Goal: Task Accomplishment & Management: Manage account settings

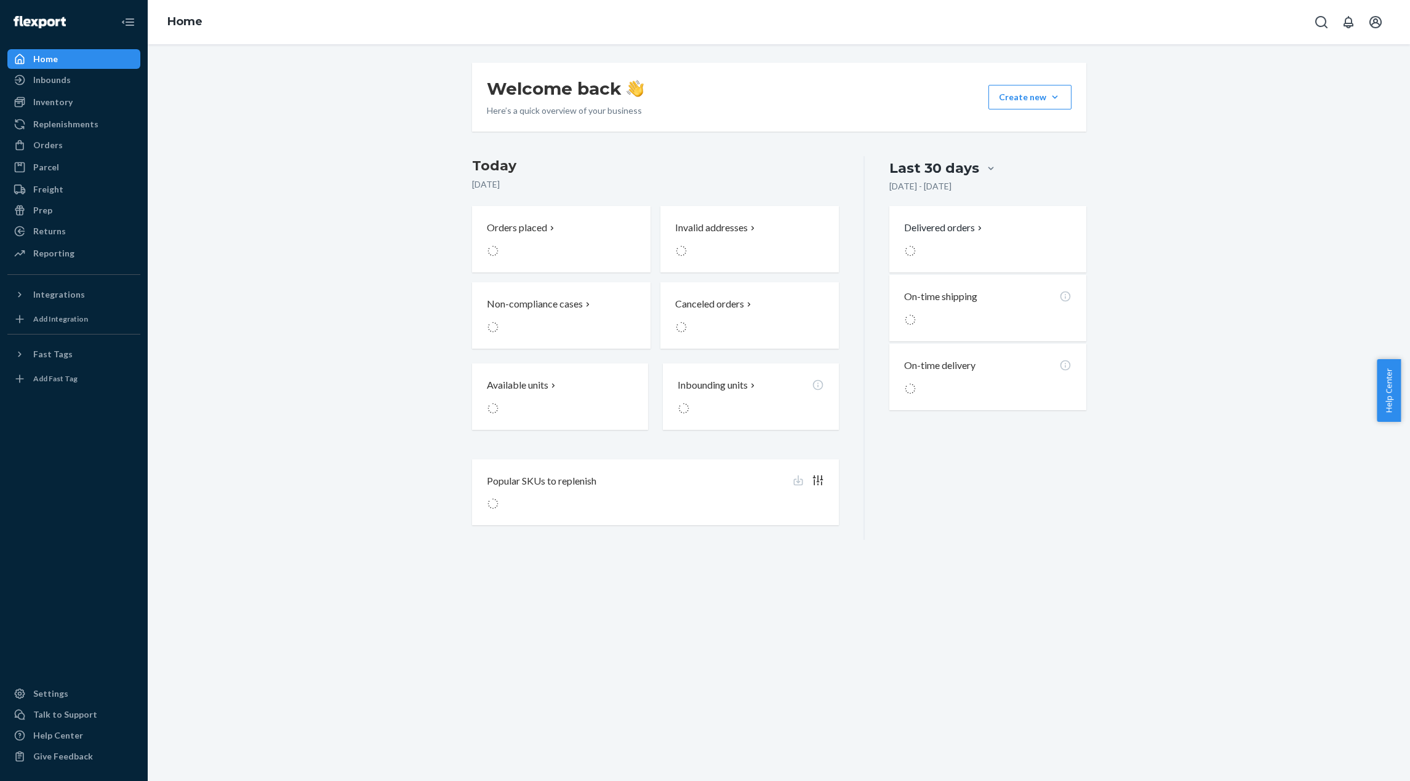
click at [313, 133] on div "Welcome back Here’s a quick overview of your business Create new Create new inb…" at bounding box center [778, 301] width 1243 height 477
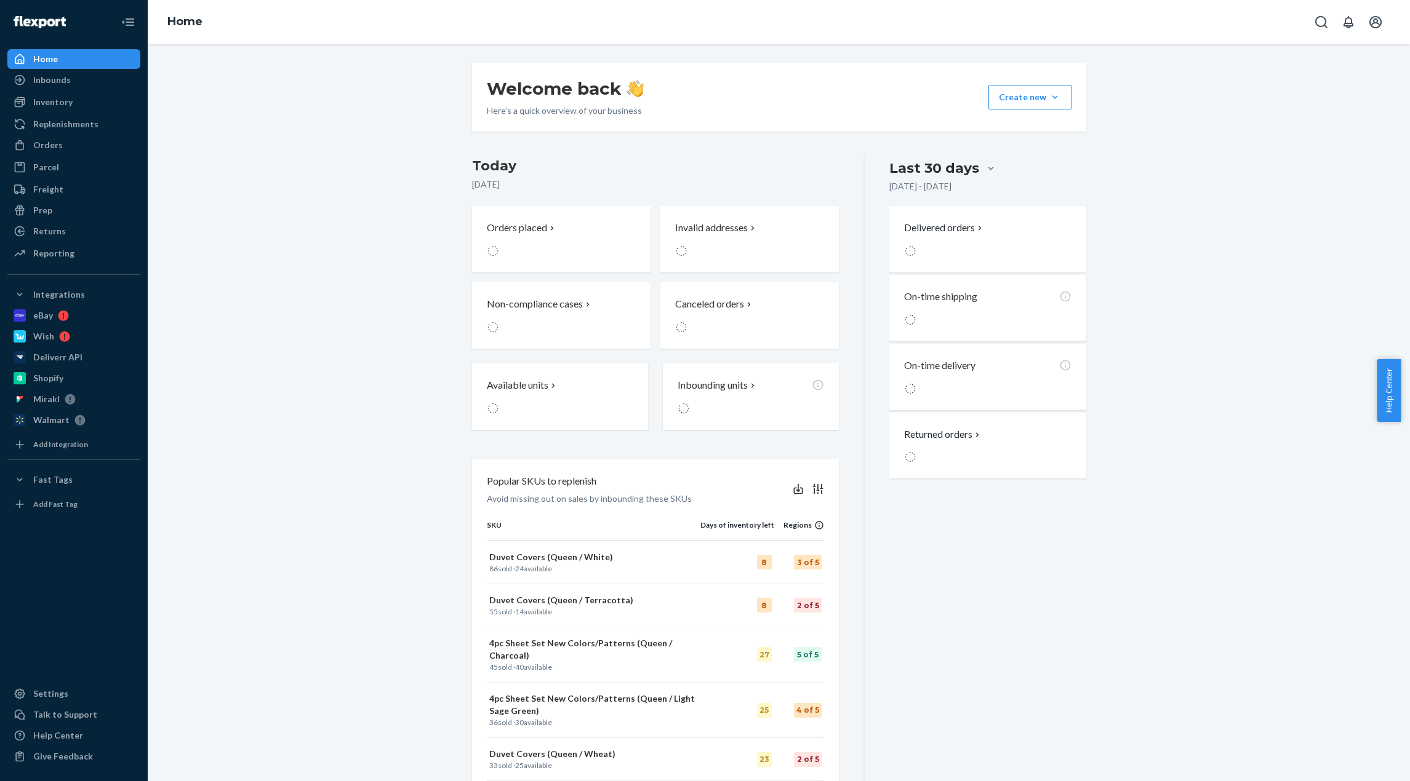
click at [418, 144] on div "Welcome back Here’s a quick overview of your business Create new Create new inb…" at bounding box center [778, 454] width 1243 height 783
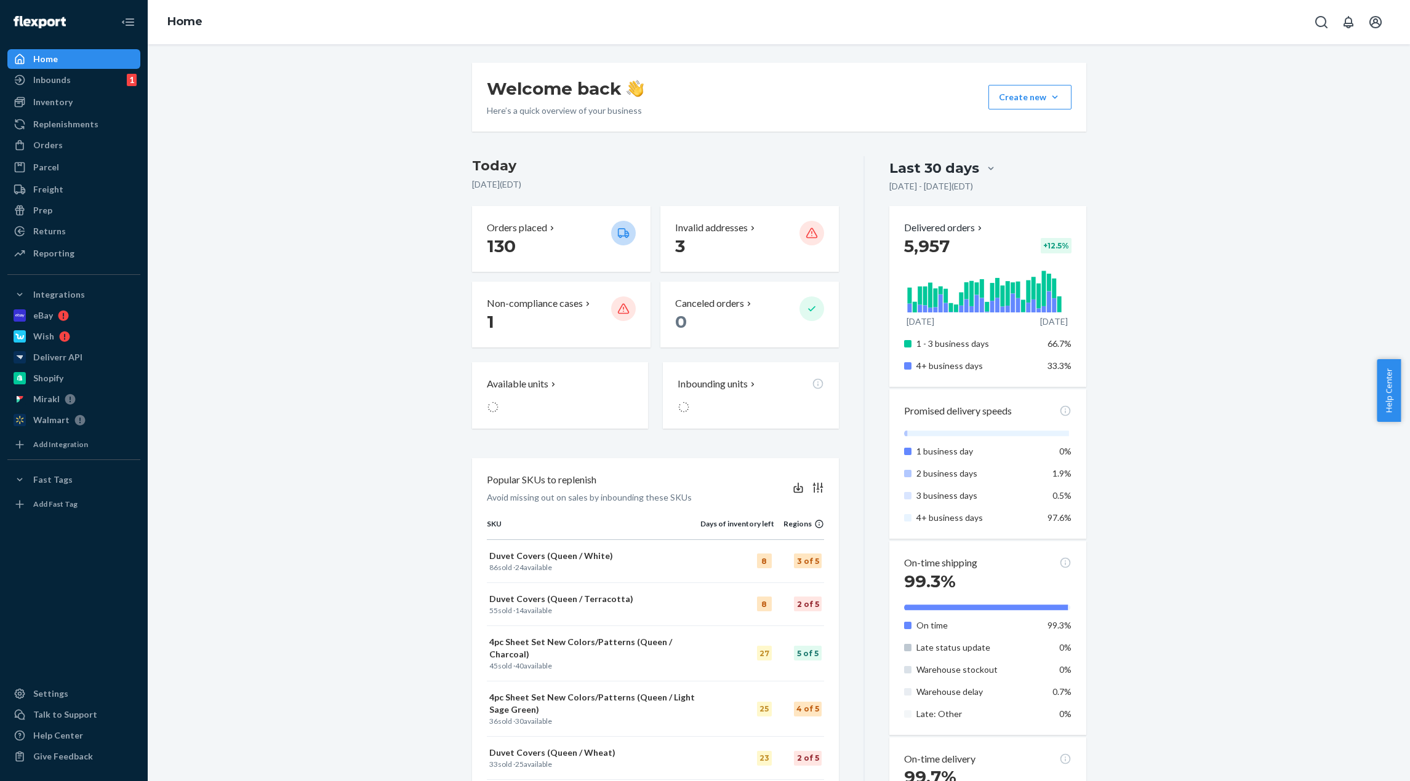
click at [692, 175] on h3 "Today" at bounding box center [655, 166] width 367 height 20
click at [736, 229] on p "Invalid addresses" at bounding box center [711, 228] width 73 height 14
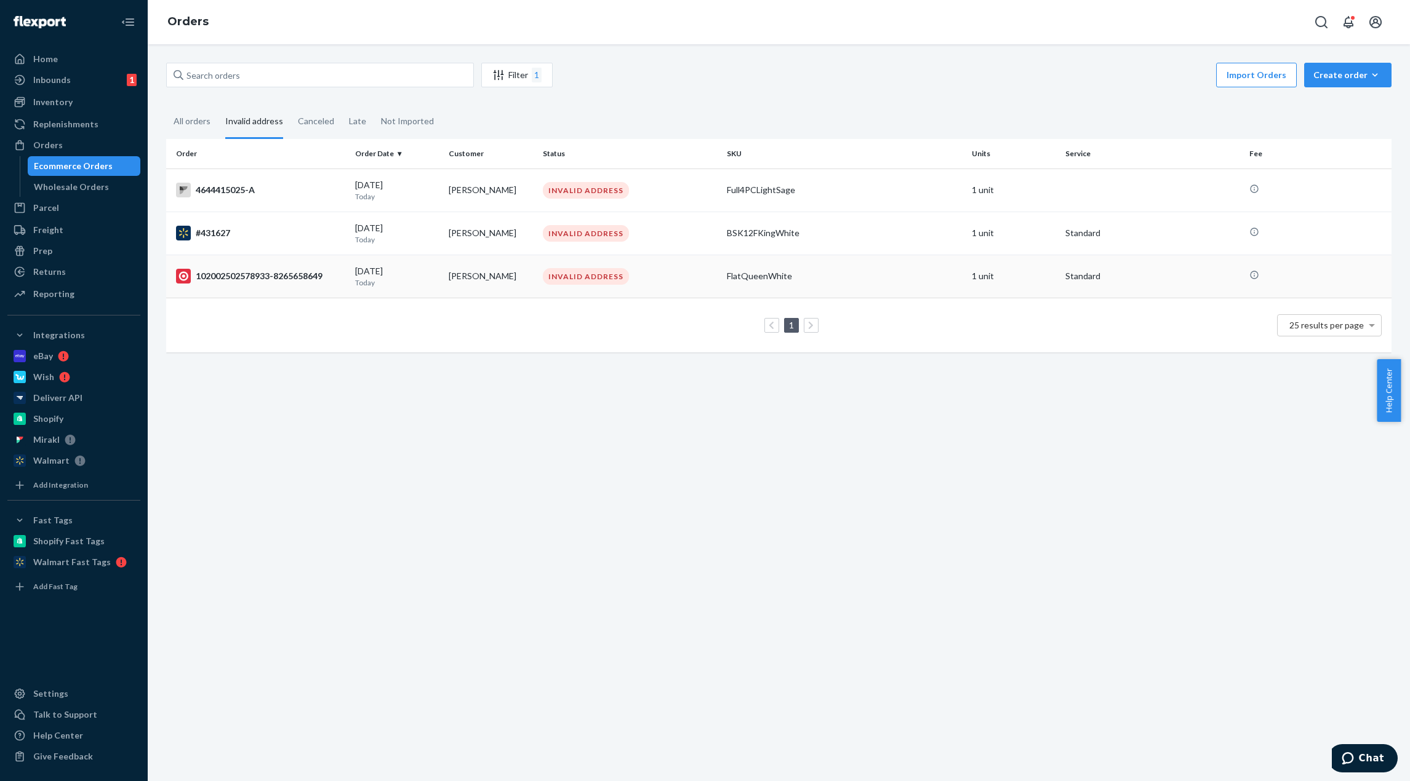
click at [608, 282] on div "INVALID ADDRESS" at bounding box center [586, 276] width 86 height 17
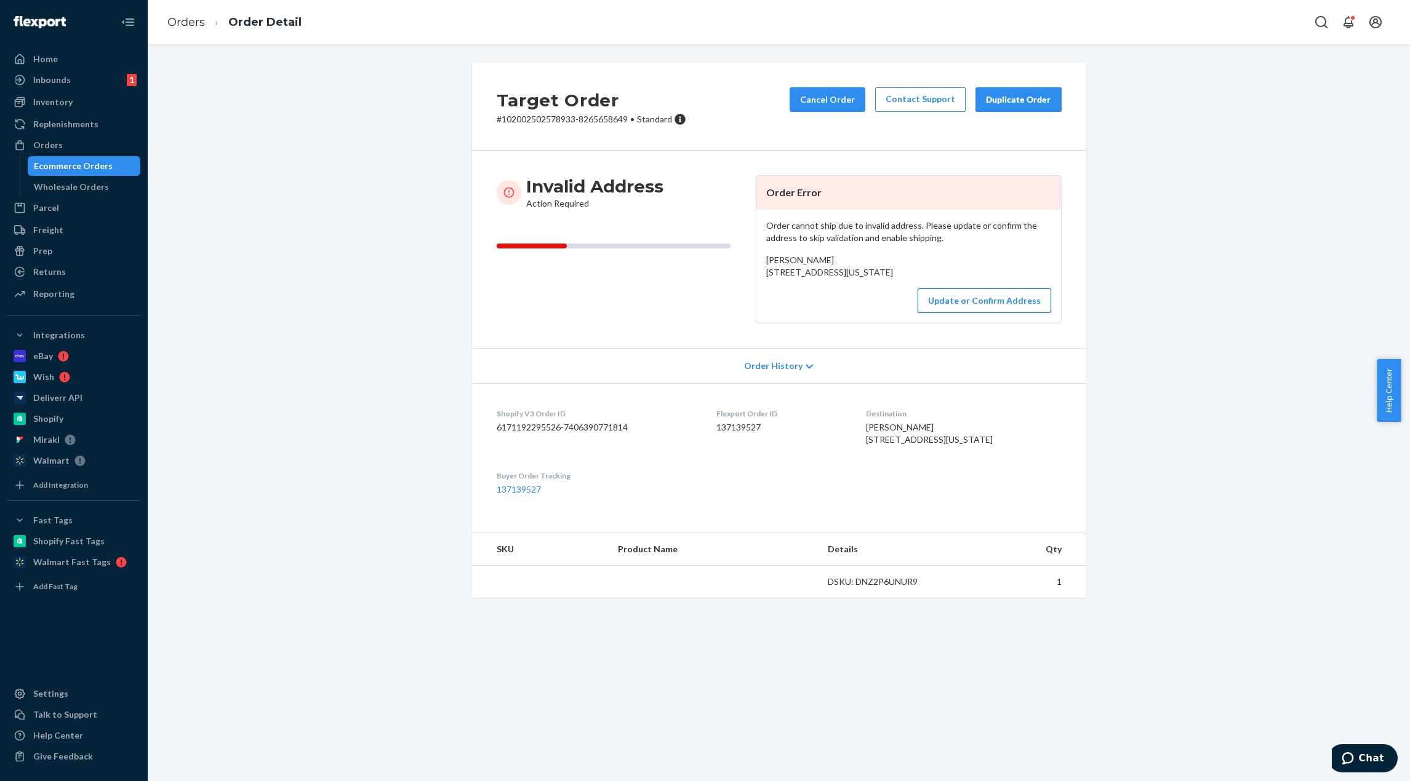
click at [969, 313] on button "Update or Confirm Address" at bounding box center [984, 301] width 134 height 25
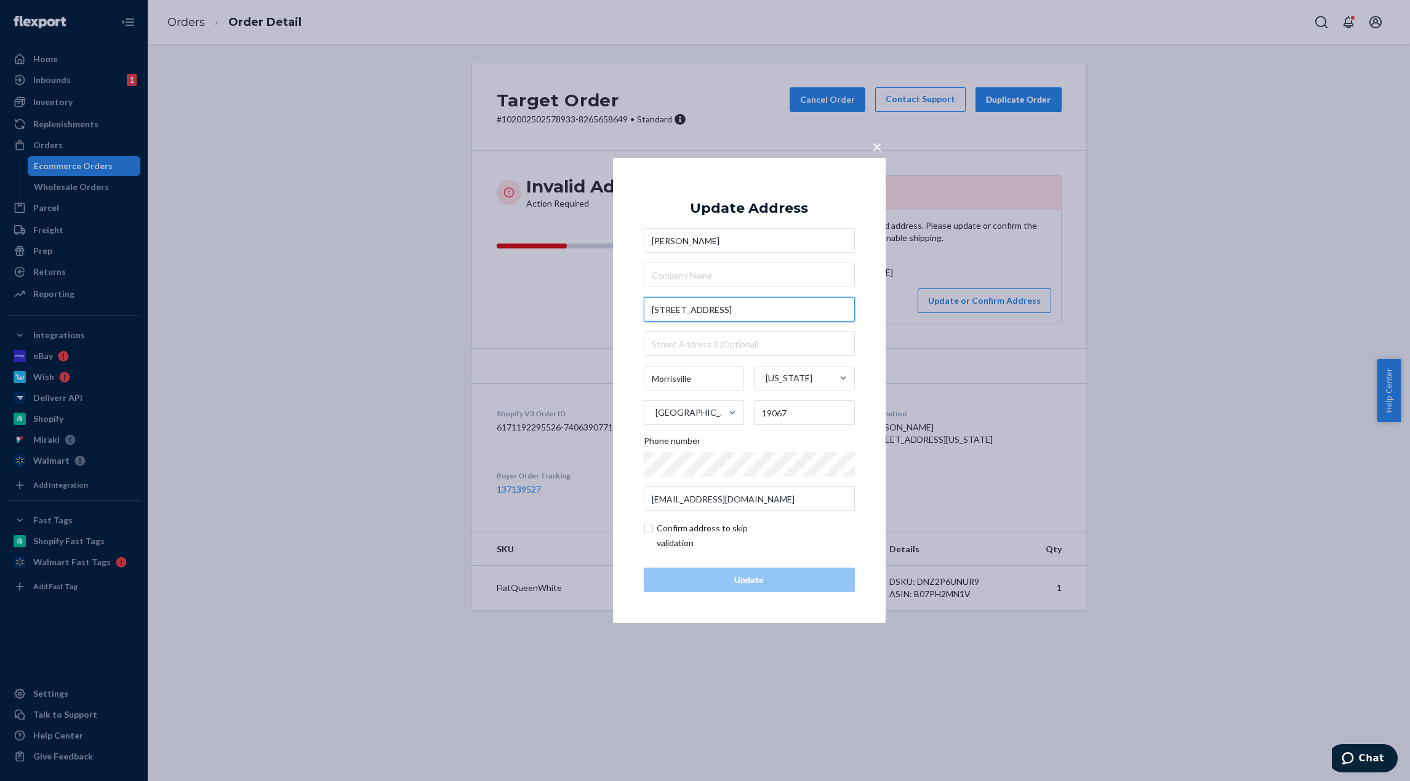
click at [743, 308] on input "[STREET_ADDRESS]" at bounding box center [749, 309] width 211 height 25
drag, startPoint x: 721, startPoint y: 310, endPoint x: 647, endPoint y: 311, distance: 74.5
click at [647, 311] on input "[STREET_ADDRESS]" at bounding box center [749, 309] width 211 height 25
click at [737, 312] on input "[STREET_ADDRESS]" at bounding box center [749, 309] width 211 height 25
type input "[STREET_ADDRESS]"
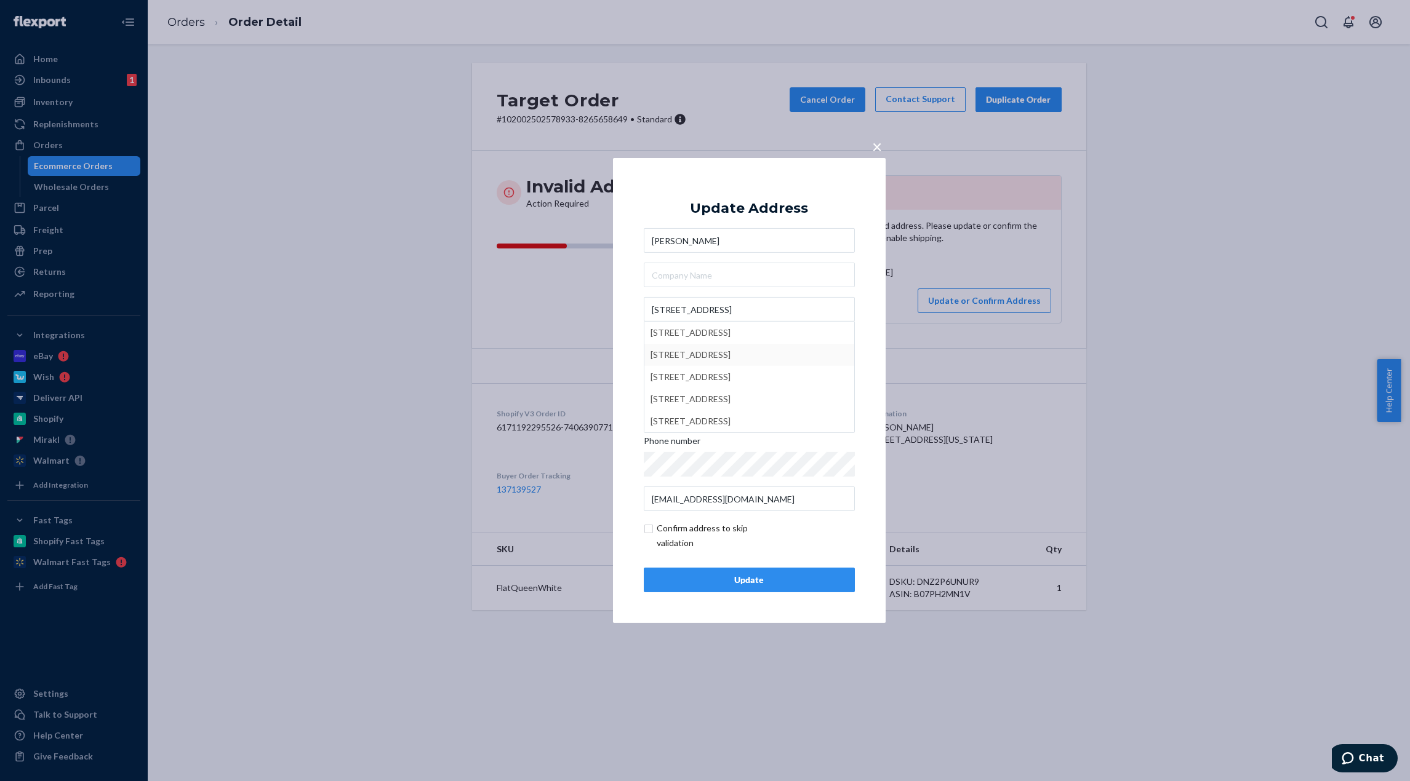
type input "[GEOGRAPHIC_DATA]"
type input "19064"
type input "[STREET_ADDRESS]"
click at [810, 578] on div "Update" at bounding box center [749, 580] width 190 height 12
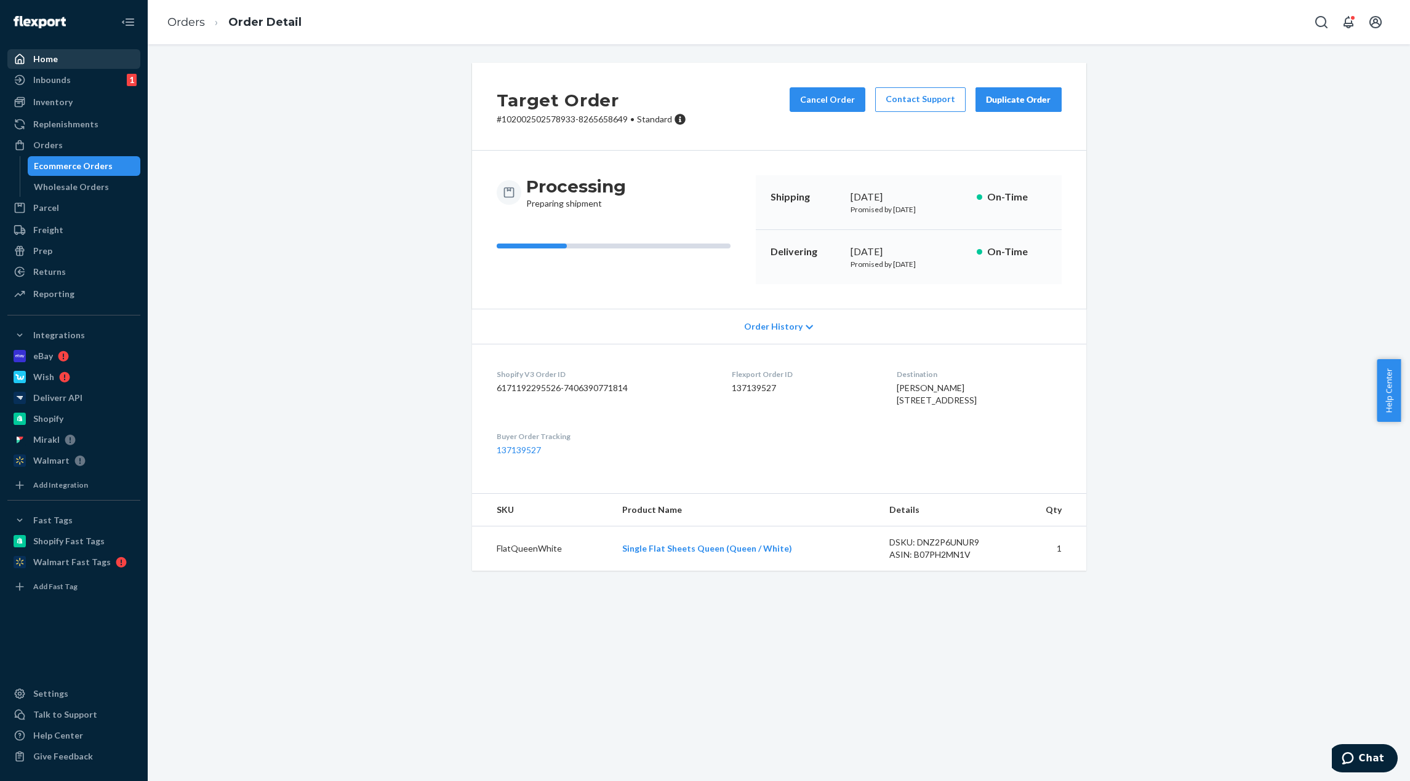
click at [73, 63] on div "Home" at bounding box center [74, 58] width 130 height 17
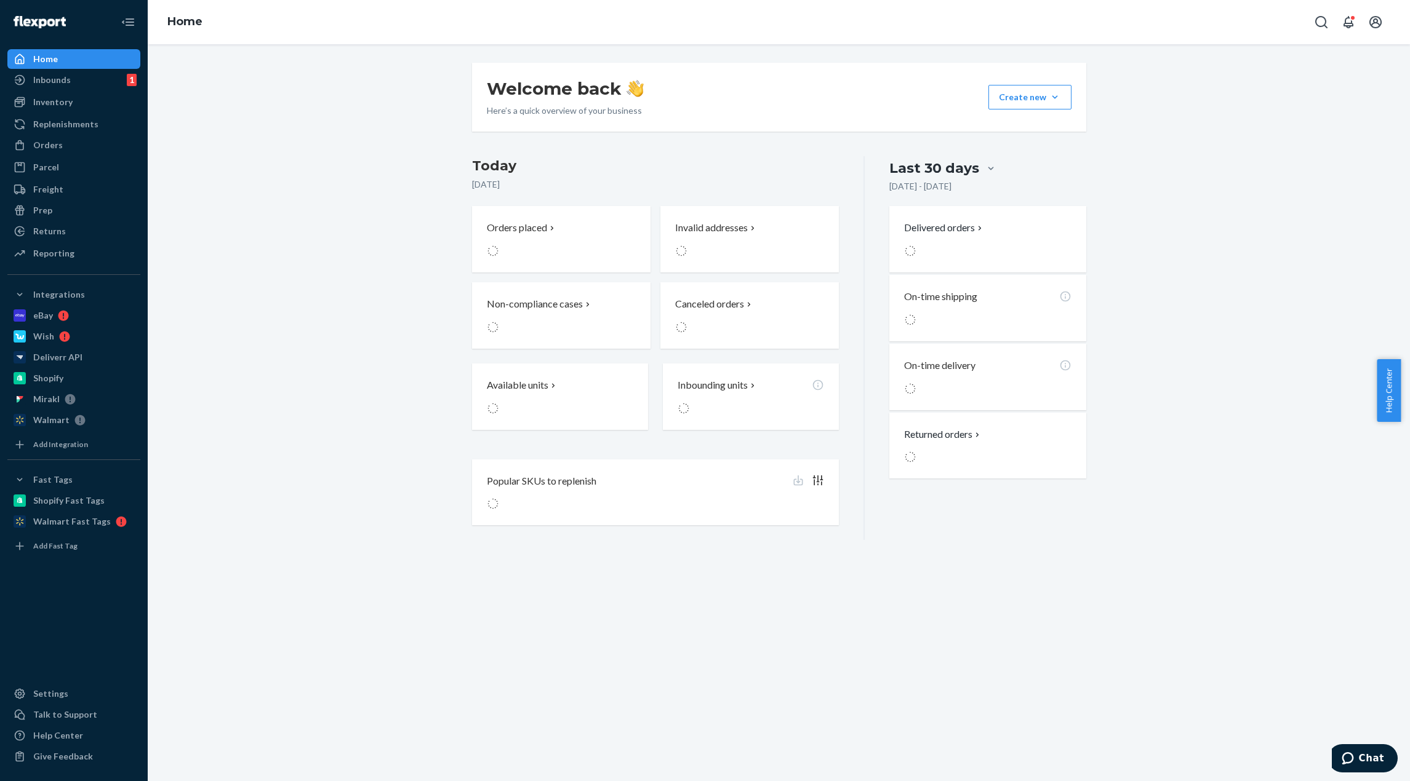
click at [374, 73] on div "Welcome back Here’s a quick overview of your business Create new Create new inb…" at bounding box center [778, 301] width 1243 height 477
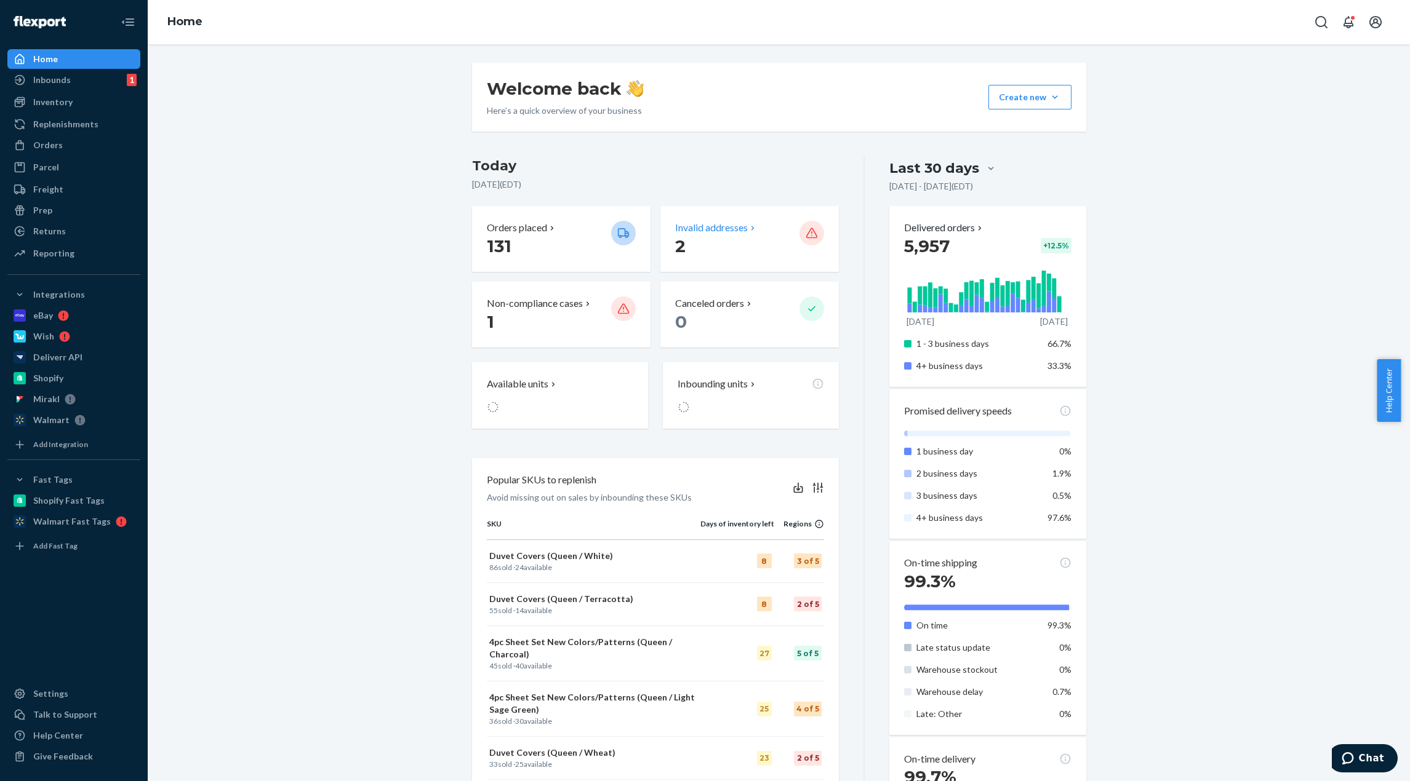
click at [758, 242] on p "2" at bounding box center [732, 246] width 114 height 22
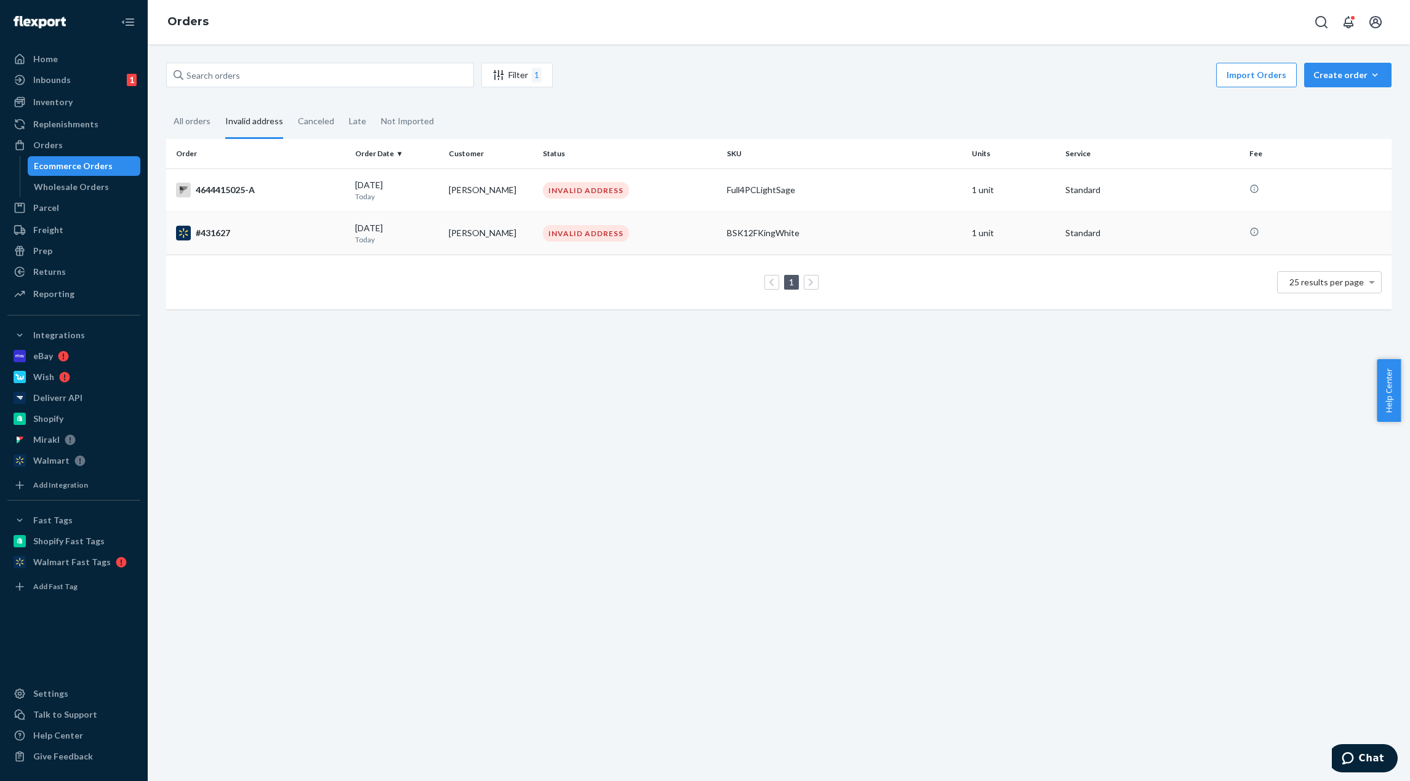
click at [667, 237] on div "INVALID ADDRESS" at bounding box center [629, 233] width 179 height 17
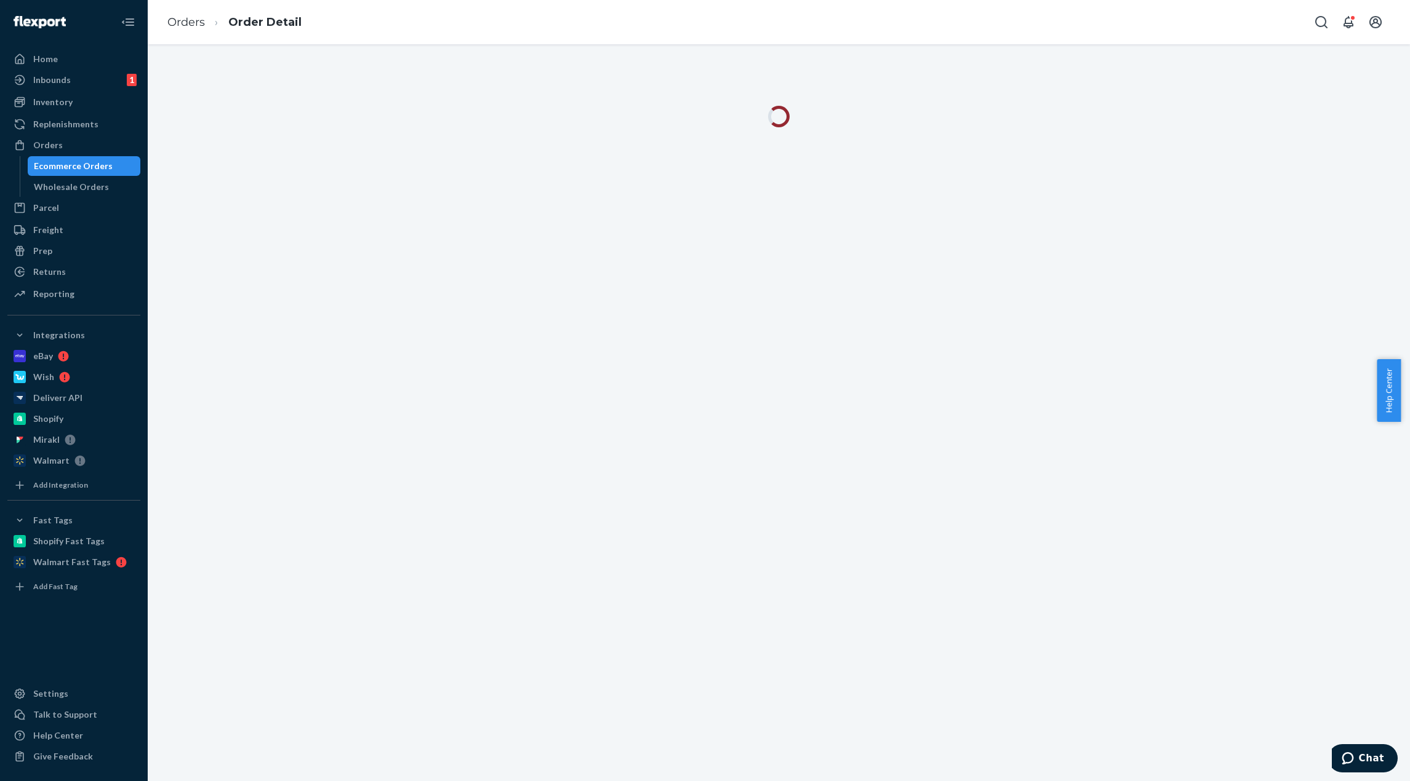
click at [1178, 488] on div at bounding box center [779, 412] width 1262 height 737
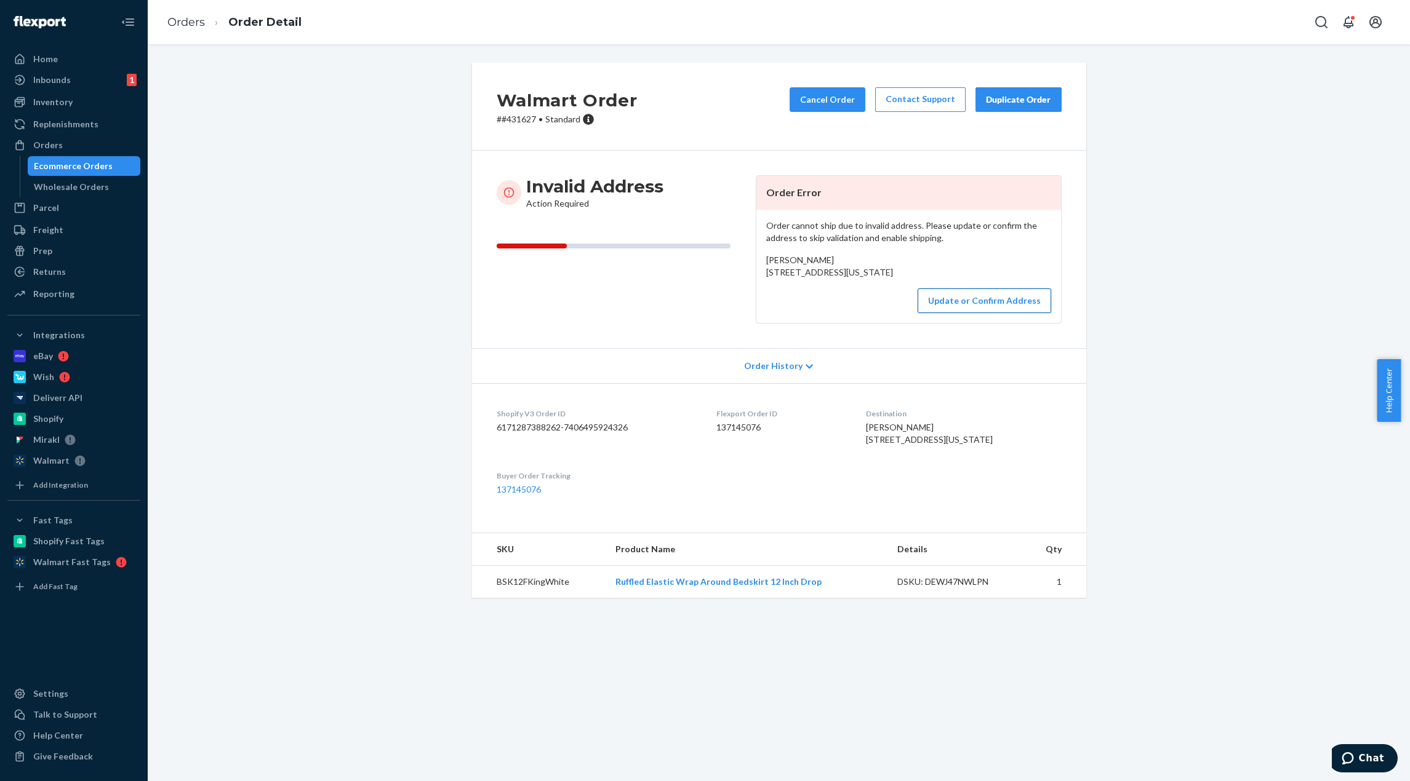
click at [1017, 313] on button "Update or Confirm Address" at bounding box center [984, 301] width 134 height 25
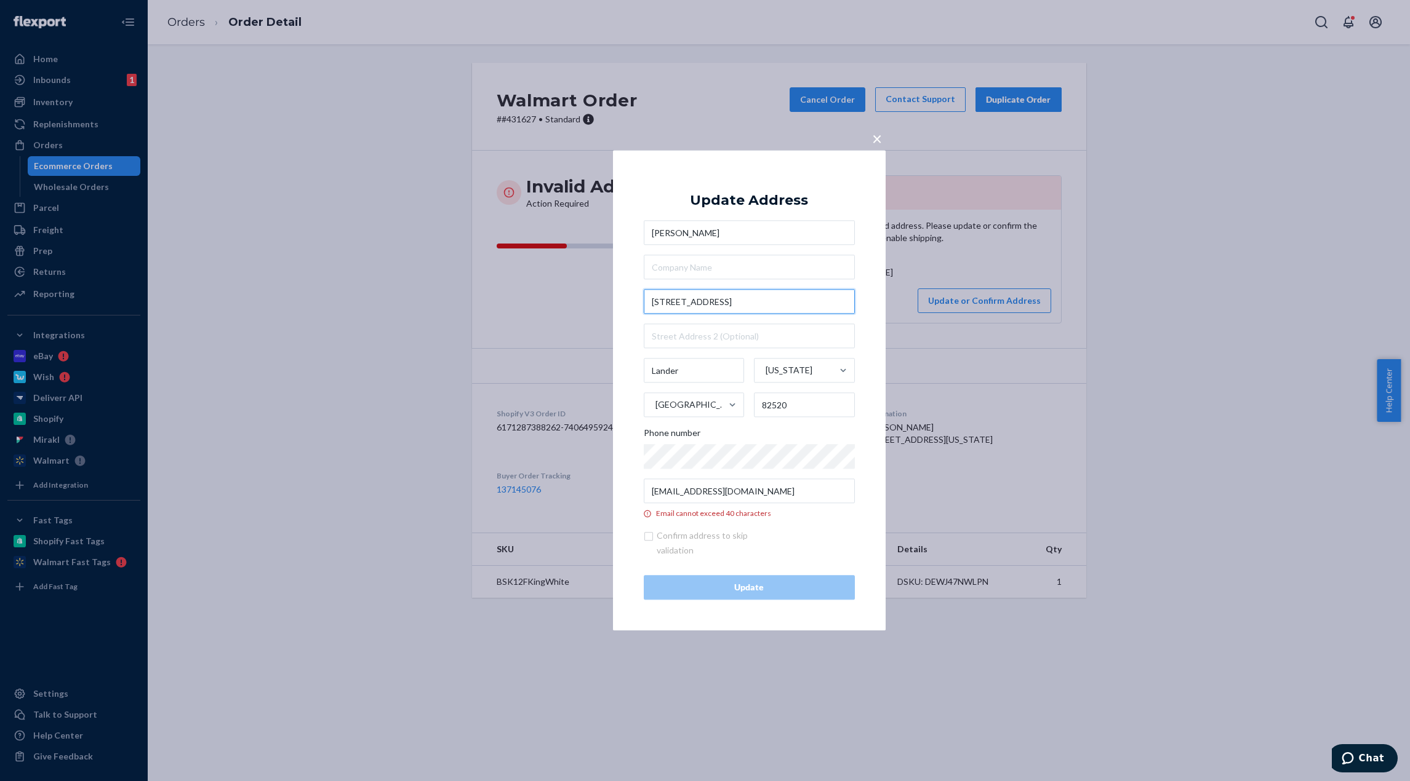
click at [677, 305] on input "[STREET_ADDRESS]" at bounding box center [749, 302] width 211 height 25
click at [683, 304] on input "[STREET_ADDRESS]" at bounding box center [749, 302] width 211 height 25
drag, startPoint x: 734, startPoint y: 299, endPoint x: 652, endPoint y: 295, distance: 81.9
click at [652, 295] on input "[STREET_ADDRESS]" at bounding box center [749, 302] width 211 height 25
click at [631, 338] on div "× Update Address [PERSON_NAME][GEOGRAPHIC_DATA][STREET_ADDRESS][US_STATE] Phone…" at bounding box center [749, 390] width 273 height 481
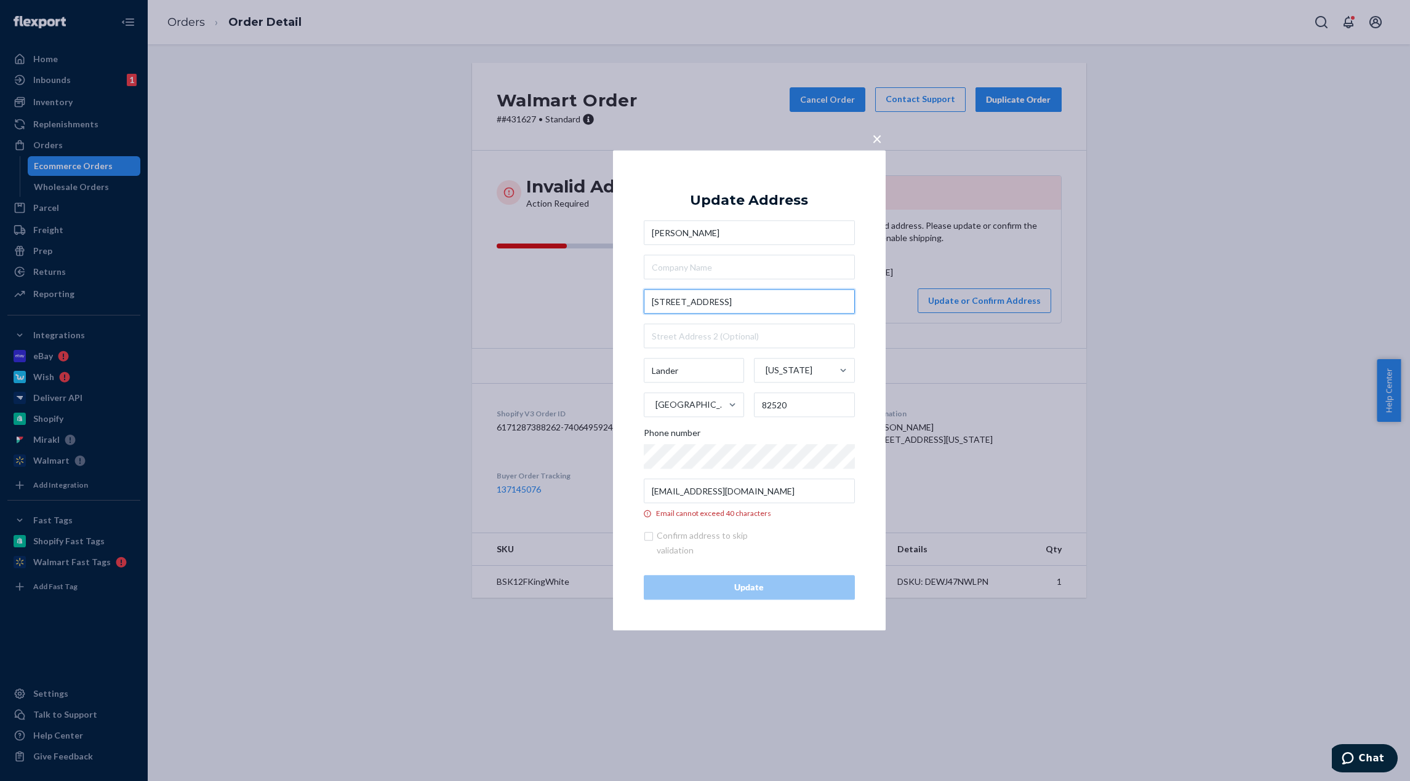
drag, startPoint x: 687, startPoint y: 301, endPoint x: 674, endPoint y: 301, distance: 13.5
click at [674, 301] on input "[STREET_ADDRESS]" at bounding box center [749, 302] width 211 height 25
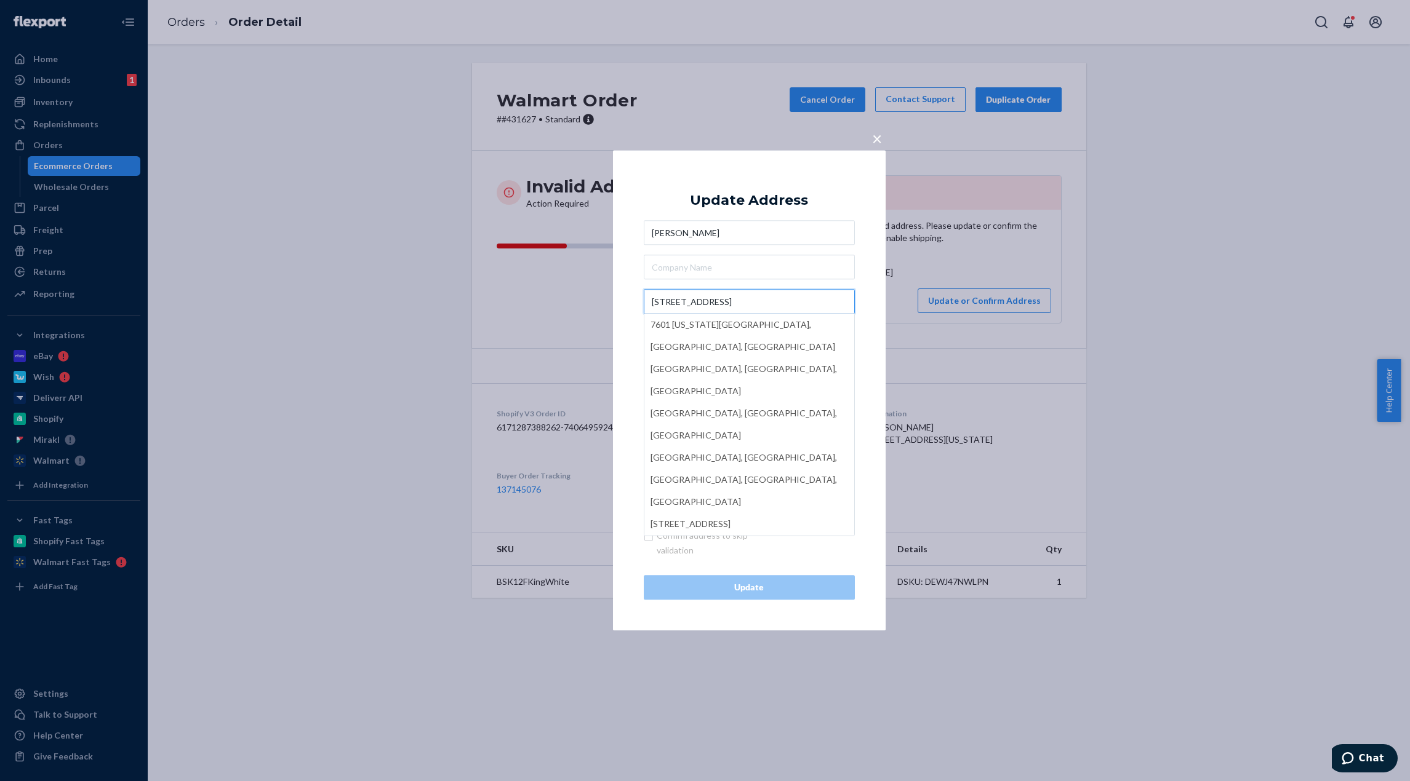
click at [746, 299] on input "[STREET_ADDRESS]" at bounding box center [749, 302] width 211 height 25
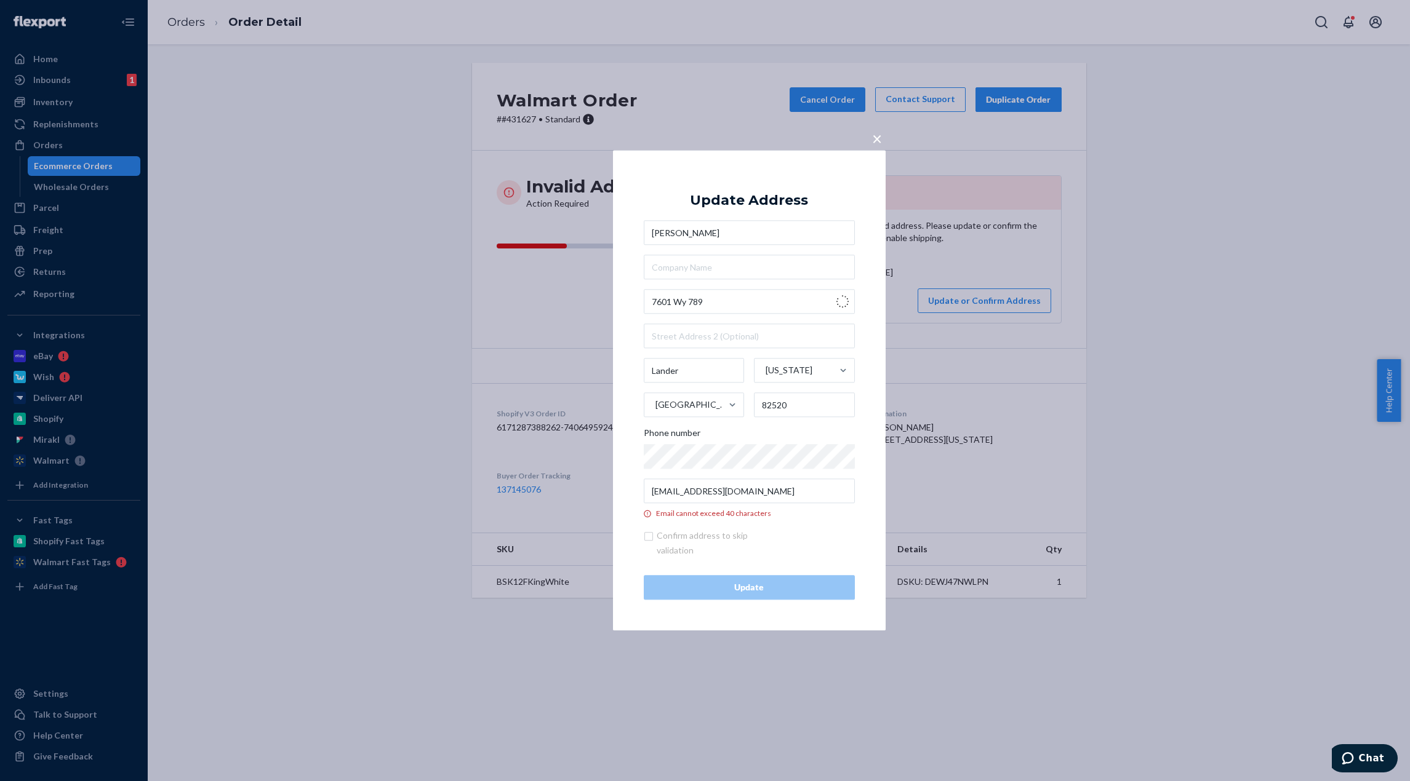
type input "7601 WY-789"
click at [720, 482] on input "[EMAIL_ADDRESS][DOMAIN_NAME]" at bounding box center [749, 491] width 211 height 25
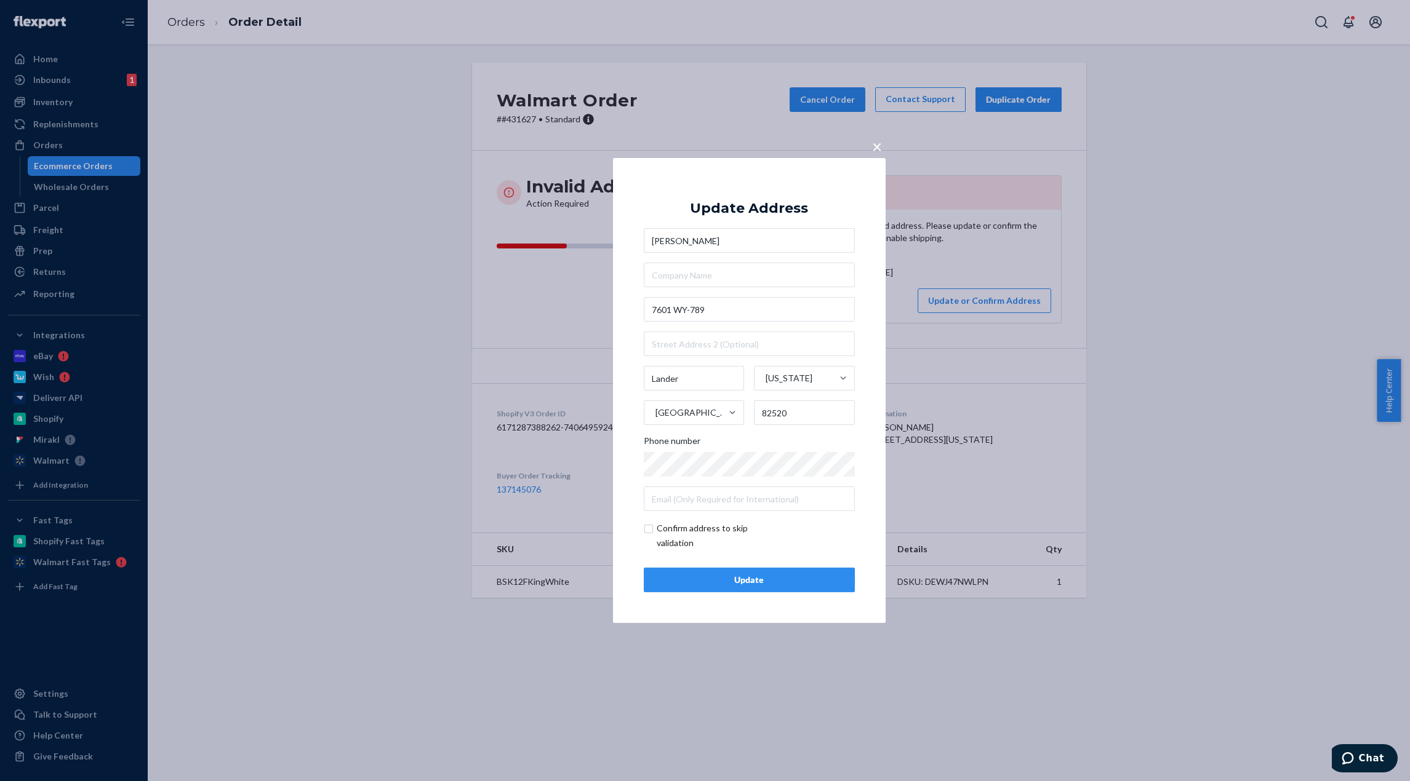
click at [776, 575] on div "Update" at bounding box center [749, 580] width 190 height 12
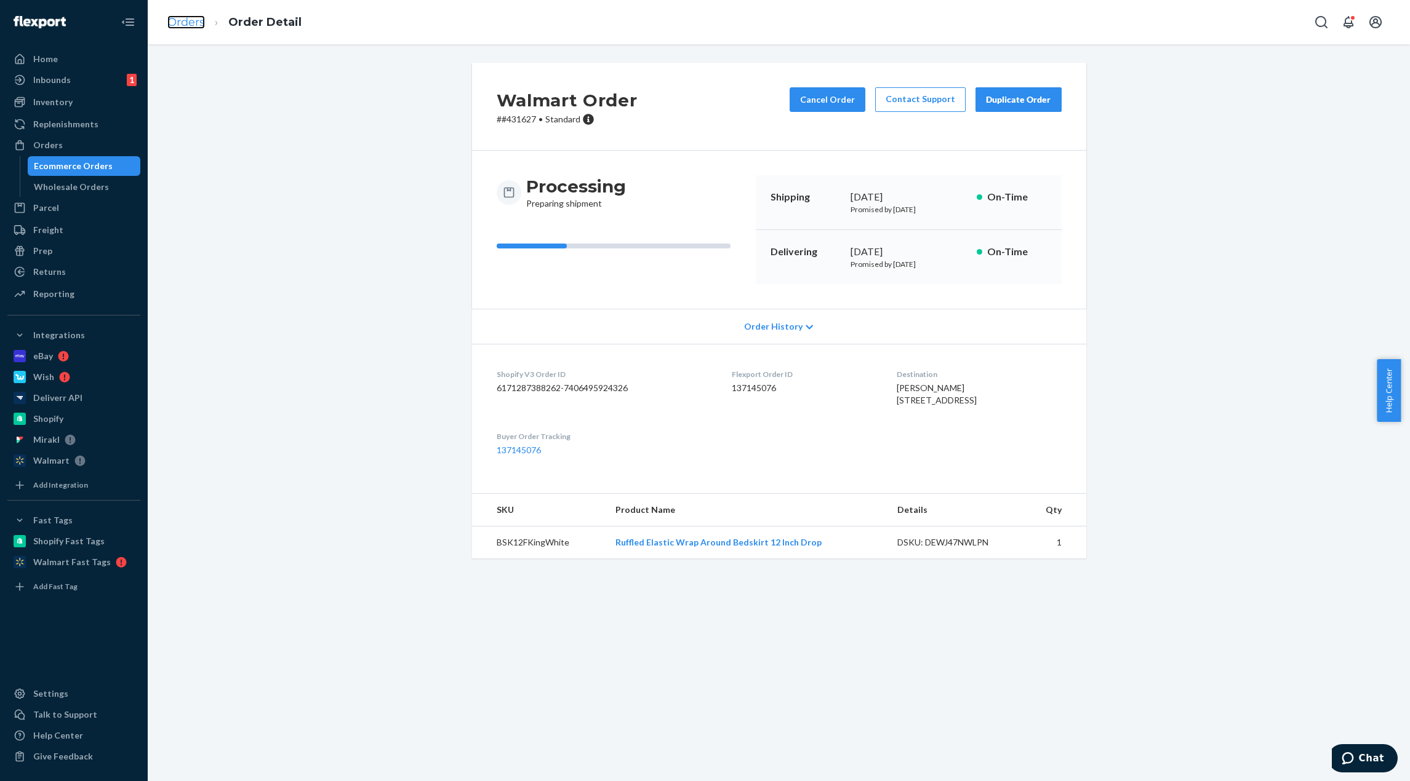
click at [194, 27] on link "Orders" at bounding box center [186, 22] width 38 height 14
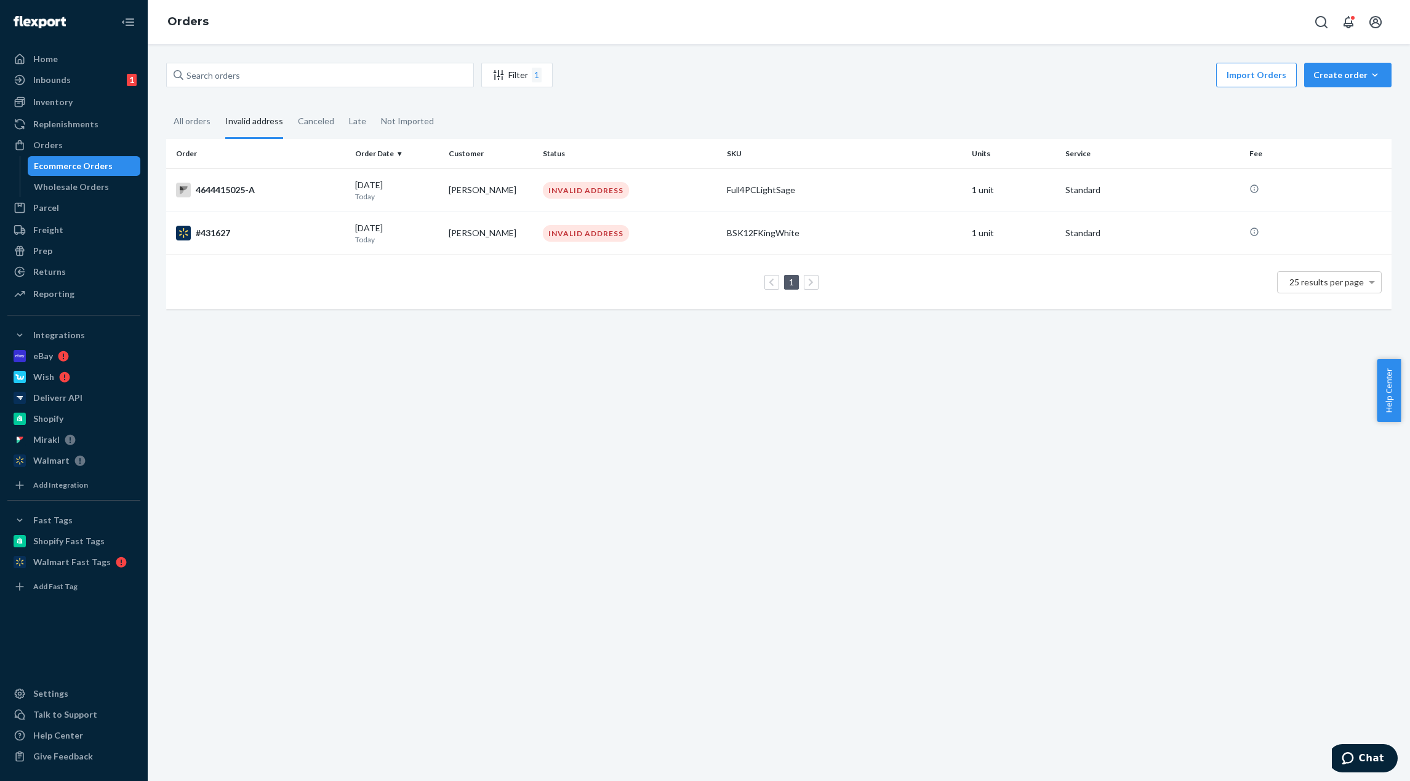
drag, startPoint x: 863, startPoint y: 100, endPoint x: 843, endPoint y: 94, distance: 21.4
click at [860, 98] on div "Filter 1 Import Orders Create order Ecommerce order Removal order All orders In…" at bounding box center [778, 192] width 1243 height 259
click at [71, 53] on div "Home" at bounding box center [74, 58] width 130 height 17
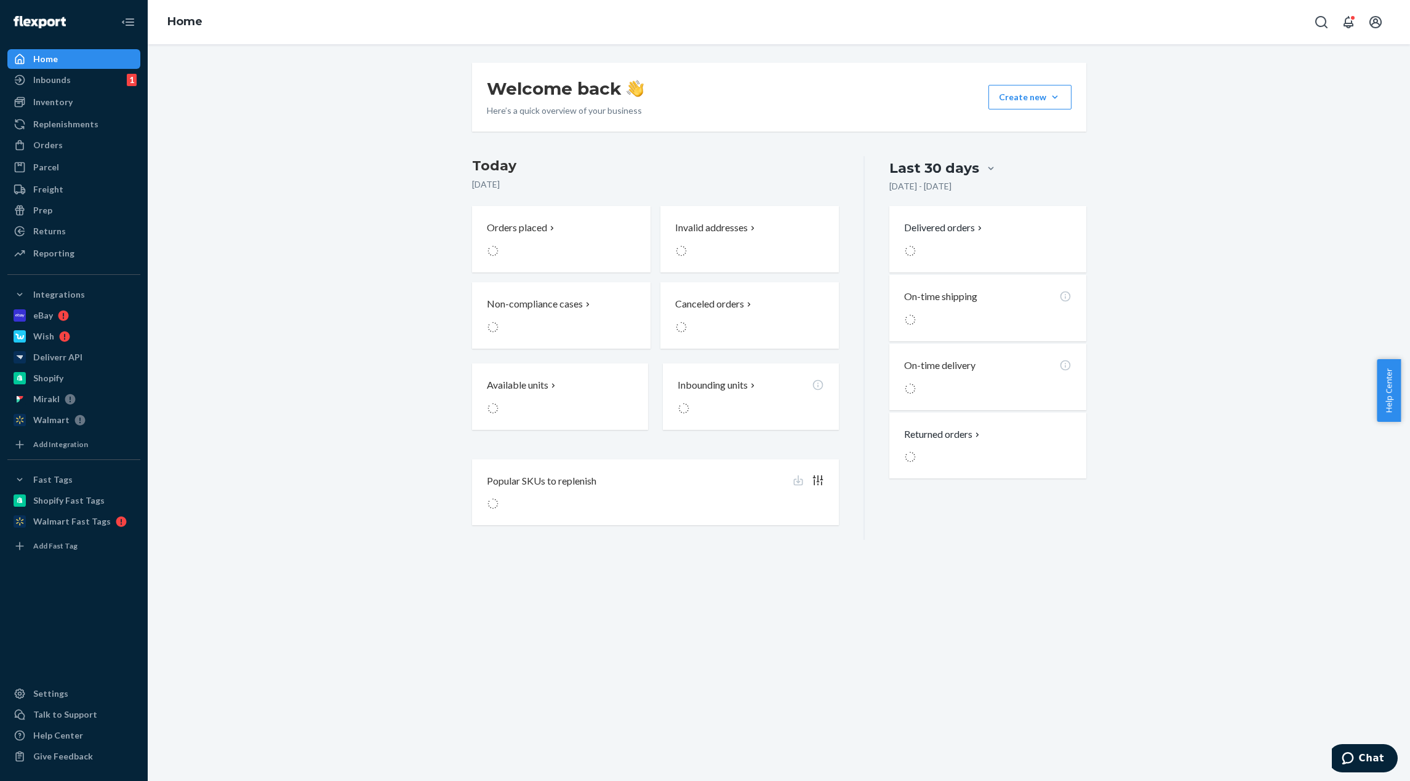
click at [751, 66] on div "Welcome back Here’s a quick overview of your business Create new Create new inb…" at bounding box center [779, 97] width 614 height 69
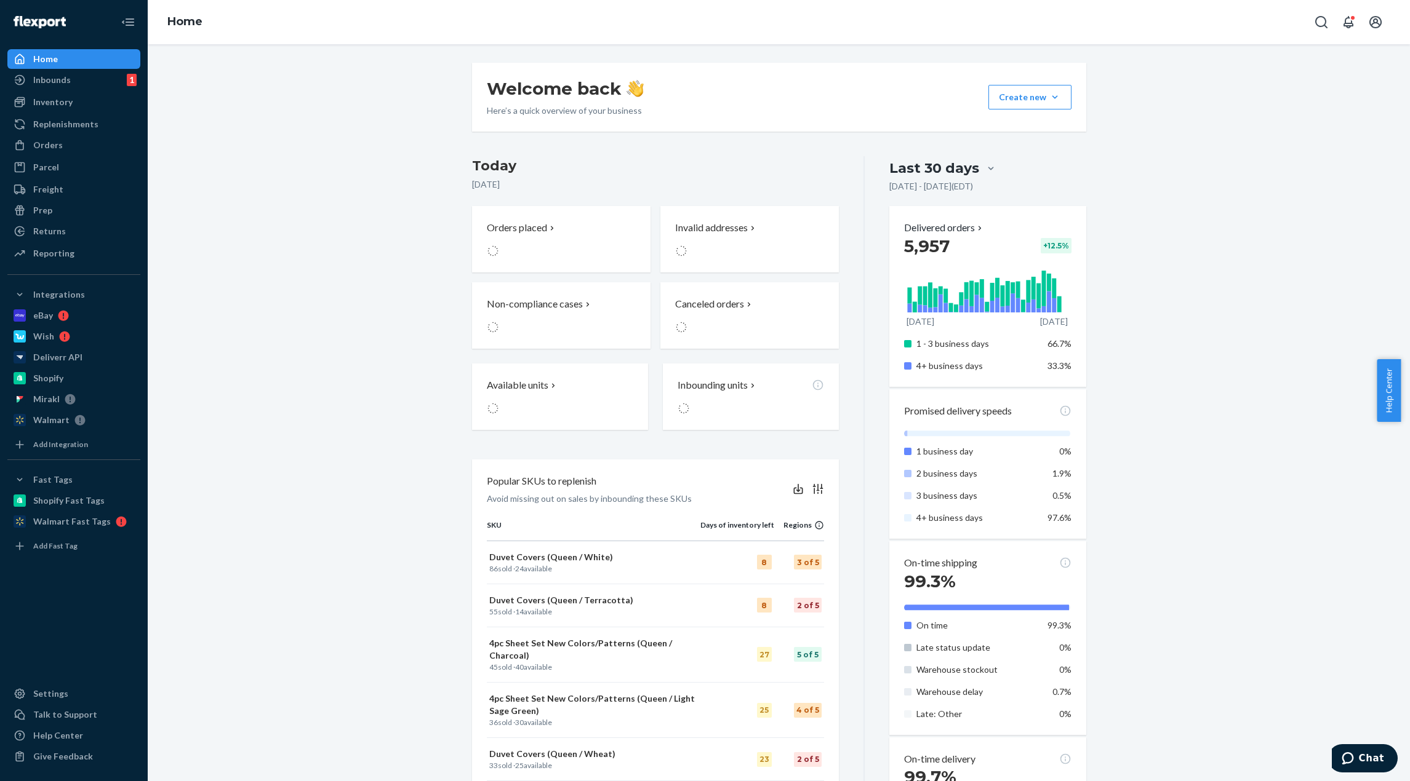
click at [749, 188] on p "[DATE]" at bounding box center [655, 184] width 367 height 12
click at [314, 195] on div "Welcome back Here’s a quick overview of your business Create new Create new inb…" at bounding box center [778, 577] width 1243 height 1029
click at [373, 216] on div "Welcome back Here’s a quick overview of your business Create new Create new inb…" at bounding box center [778, 577] width 1243 height 1029
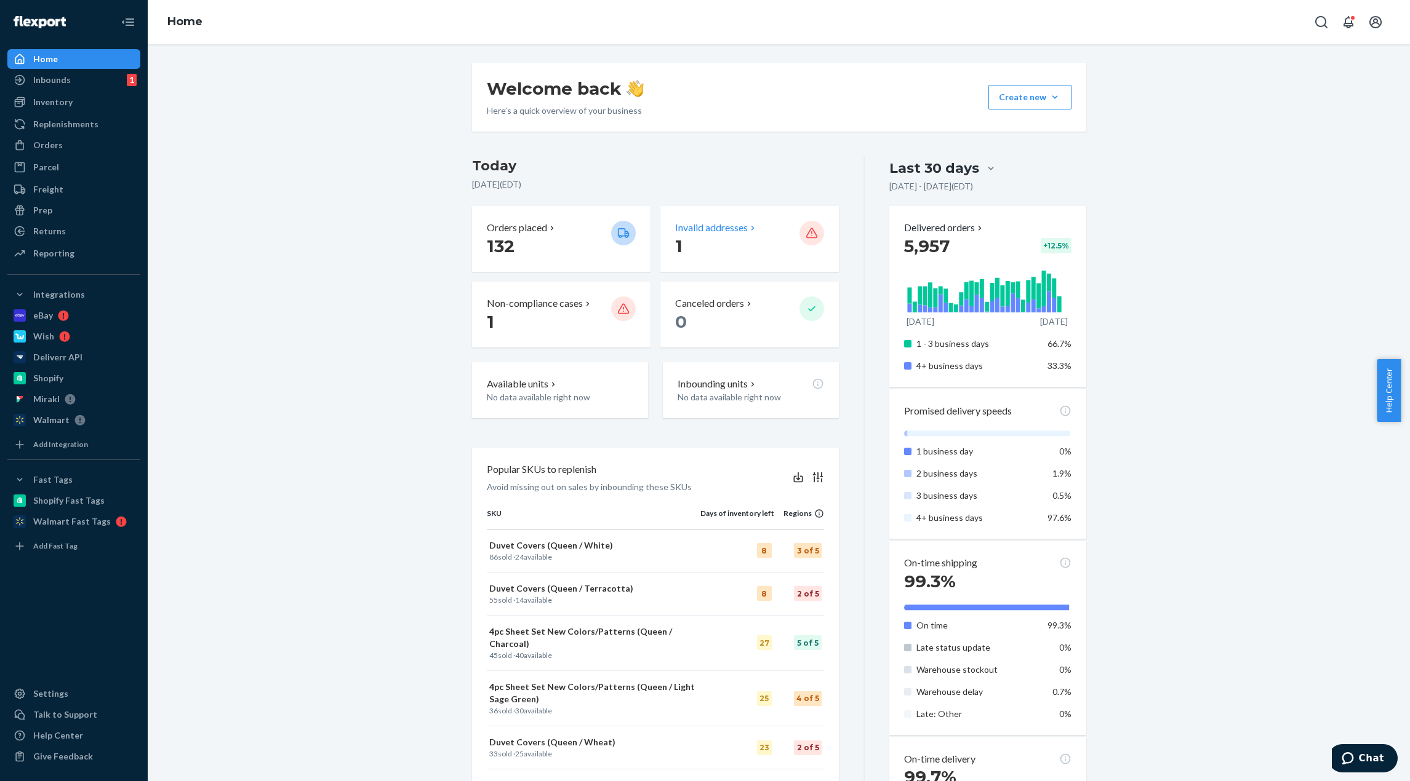
click at [715, 229] on p "Invalid addresses" at bounding box center [711, 228] width 73 height 14
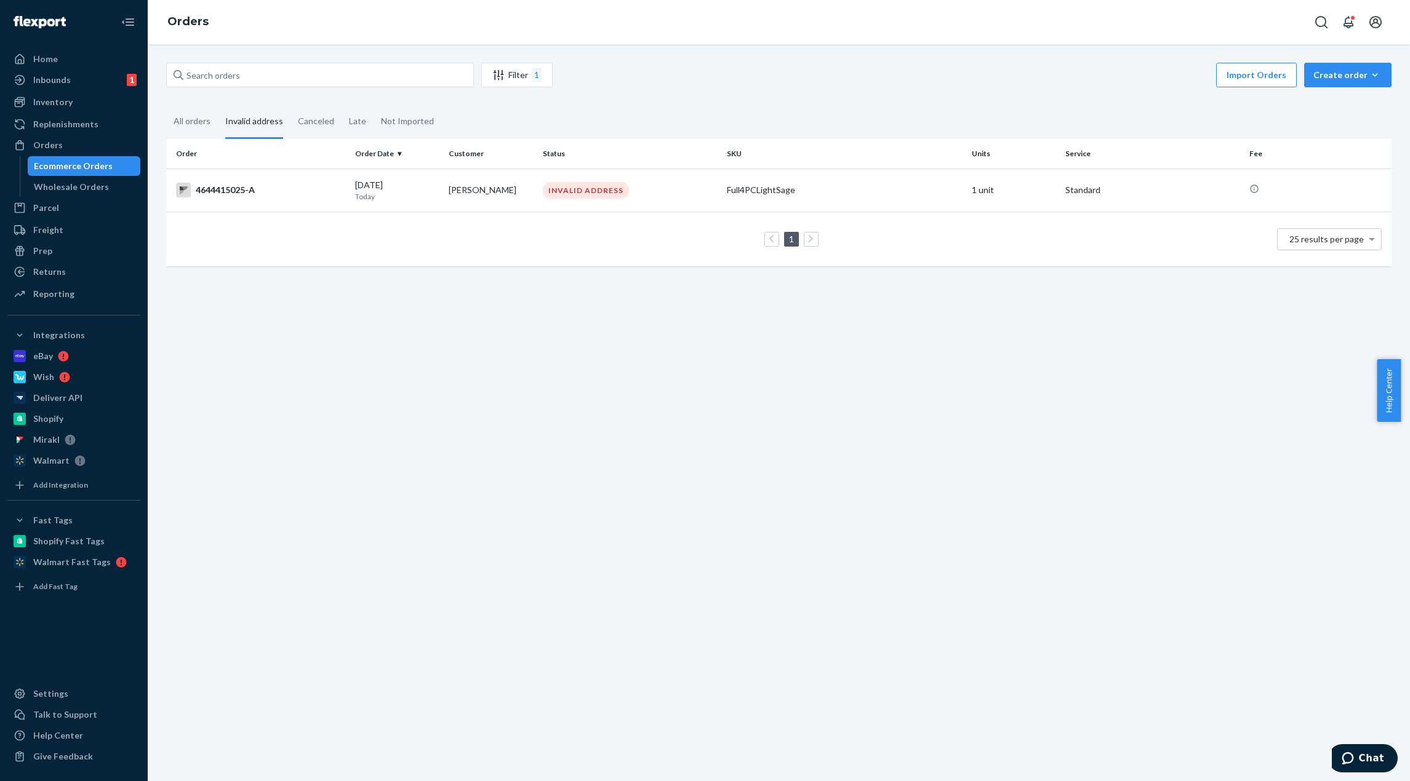
click at [682, 123] on fieldset "All orders Invalid address Canceled Late Not Imported" at bounding box center [778, 122] width 1225 height 34
click at [566, 193] on div "INVALID ADDRESS" at bounding box center [586, 190] width 86 height 17
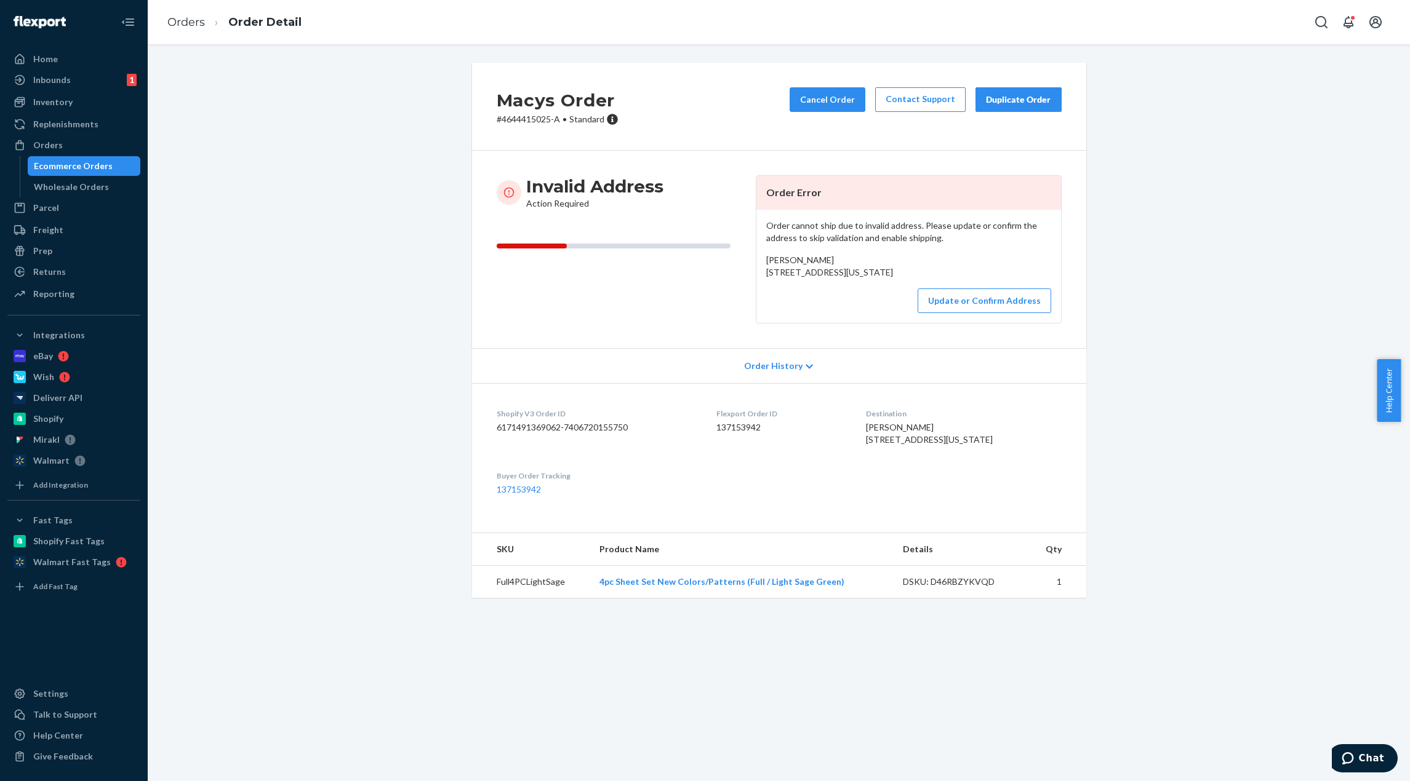
drag, startPoint x: 399, startPoint y: 197, endPoint x: 695, endPoint y: 252, distance: 301.6
click at [410, 197] on div "Macys Order # 4644415025-A • Standard Cancel Order Contact Support Duplicate Or…" at bounding box center [778, 338] width 1243 height 550
click at [1014, 313] on button "Update or Confirm Address" at bounding box center [984, 301] width 134 height 25
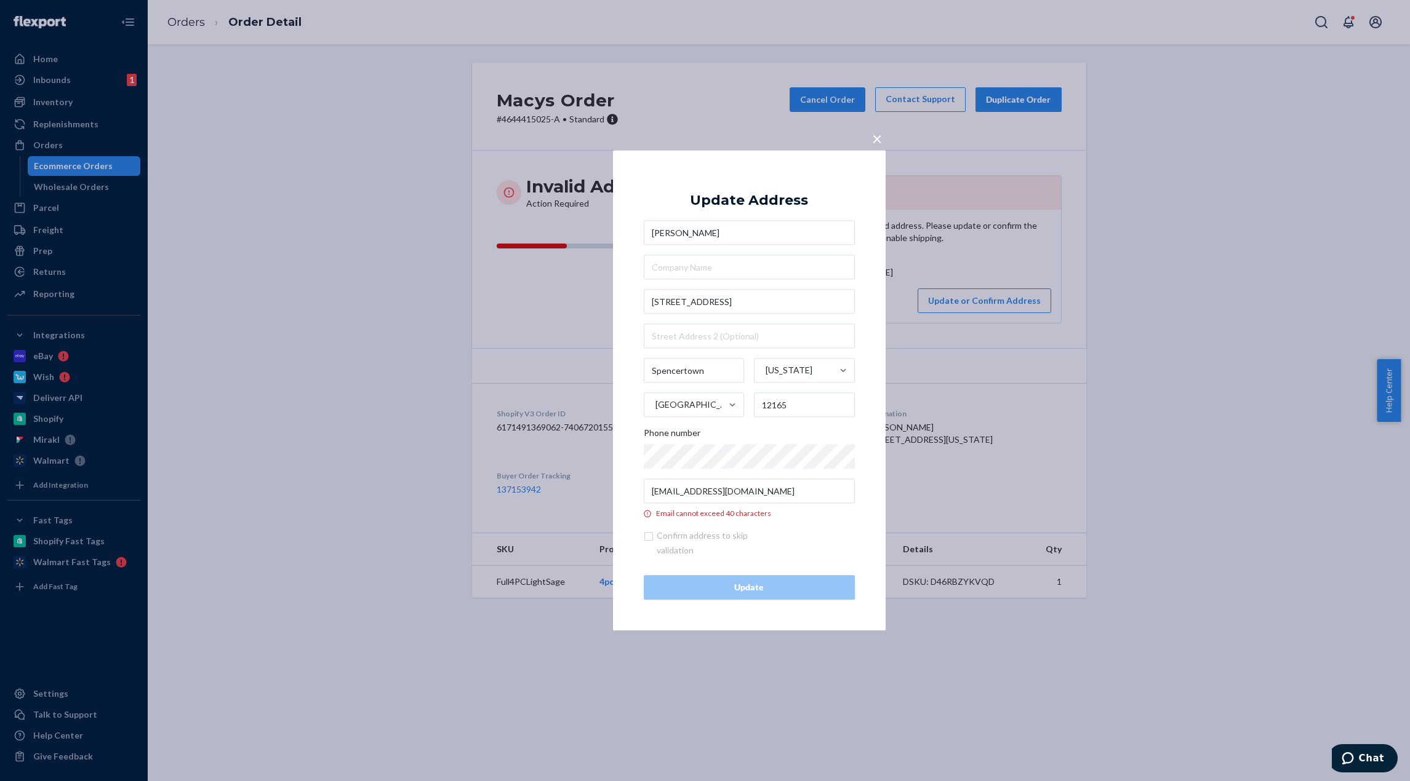
click at [1145, 252] on div "× Update Address [PERSON_NAME] [STREET_ADDRESS][US_STATE] Phone number [EMAIL_A…" at bounding box center [705, 390] width 1410 height 781
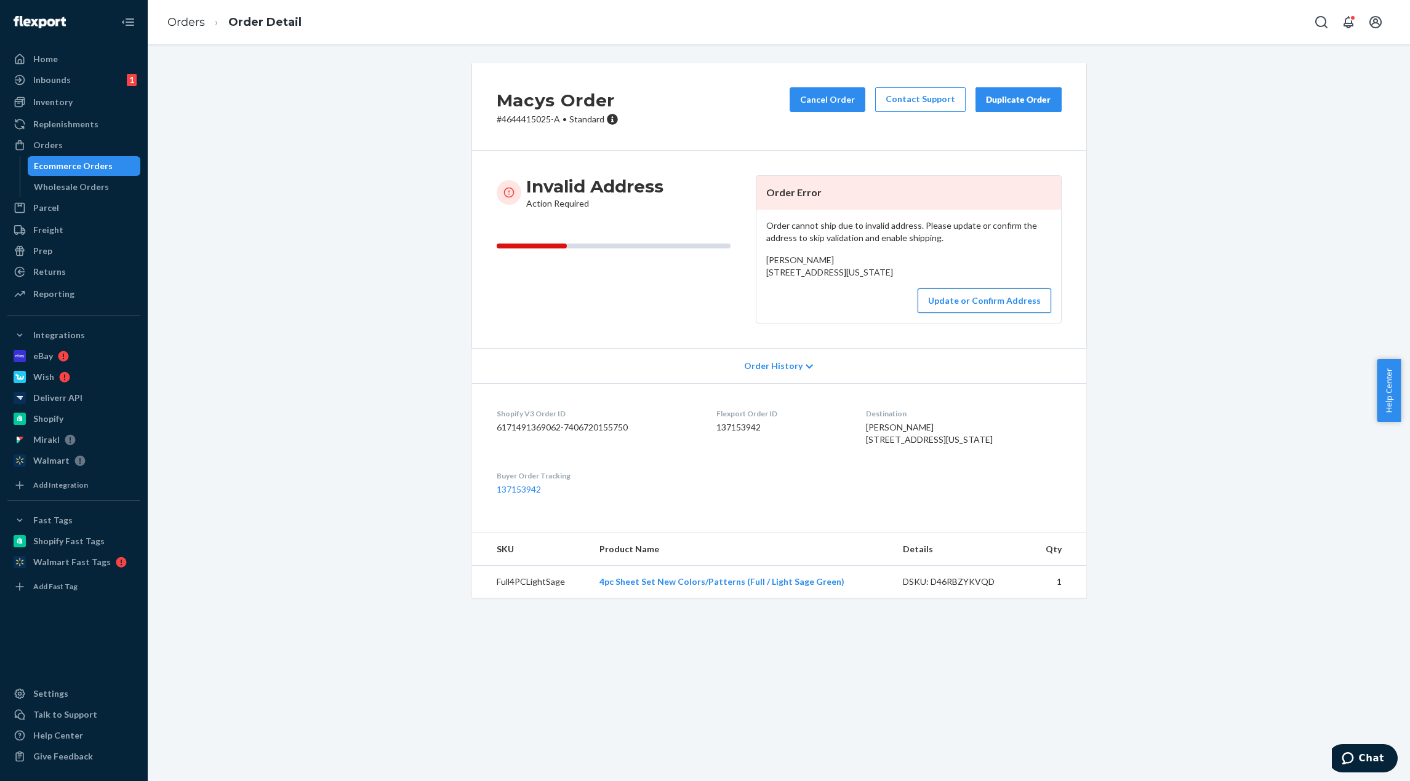
click at [935, 313] on button "Update or Confirm Address" at bounding box center [984, 301] width 134 height 25
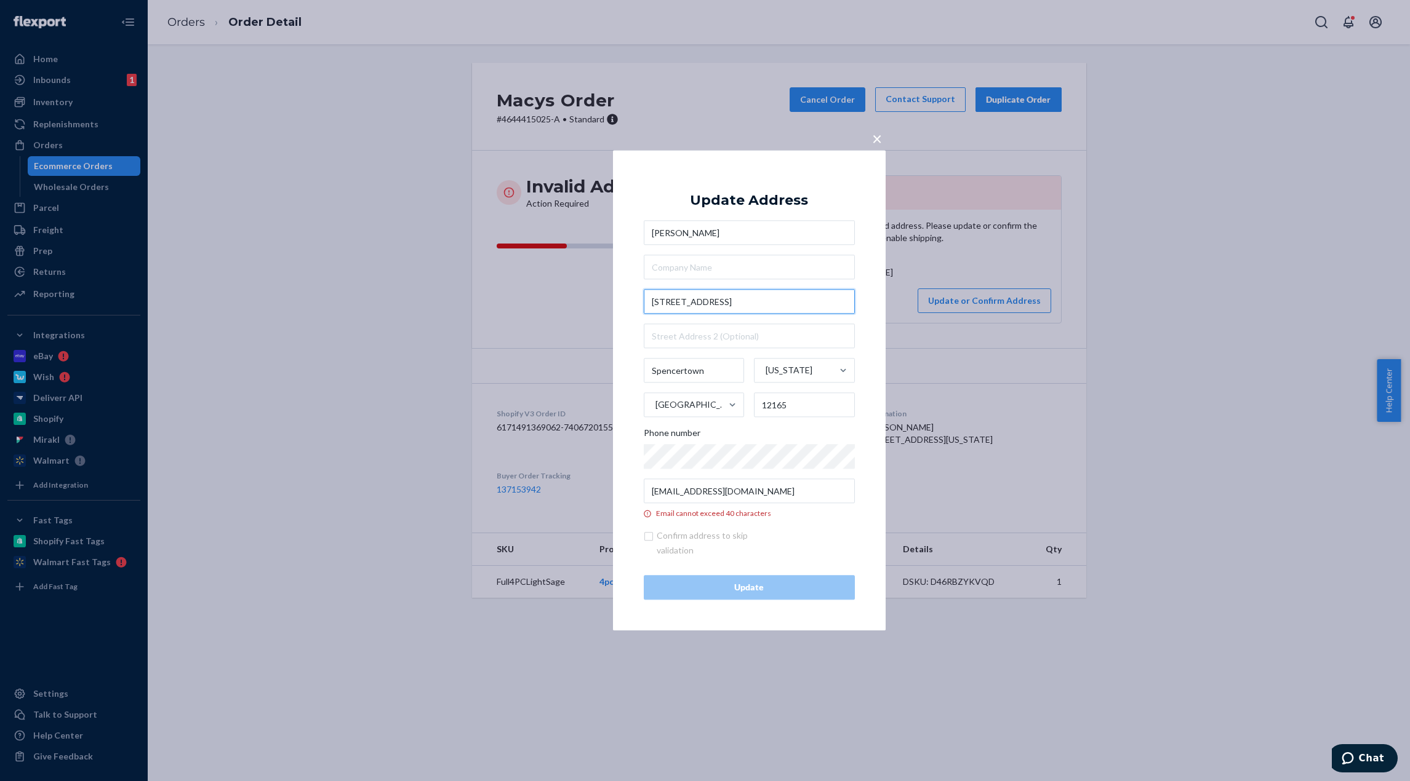
drag, startPoint x: 723, startPoint y: 297, endPoint x: 644, endPoint y: 306, distance: 79.3
click at [644, 307] on input "[STREET_ADDRESS]" at bounding box center [749, 302] width 211 height 25
click at [735, 298] on input "[STREET_ADDRESS]" at bounding box center [749, 302] width 211 height 25
type input "[STREET_ADDRESS]"
click at [744, 301] on input "[STREET_ADDRESS]" at bounding box center [749, 302] width 211 height 25
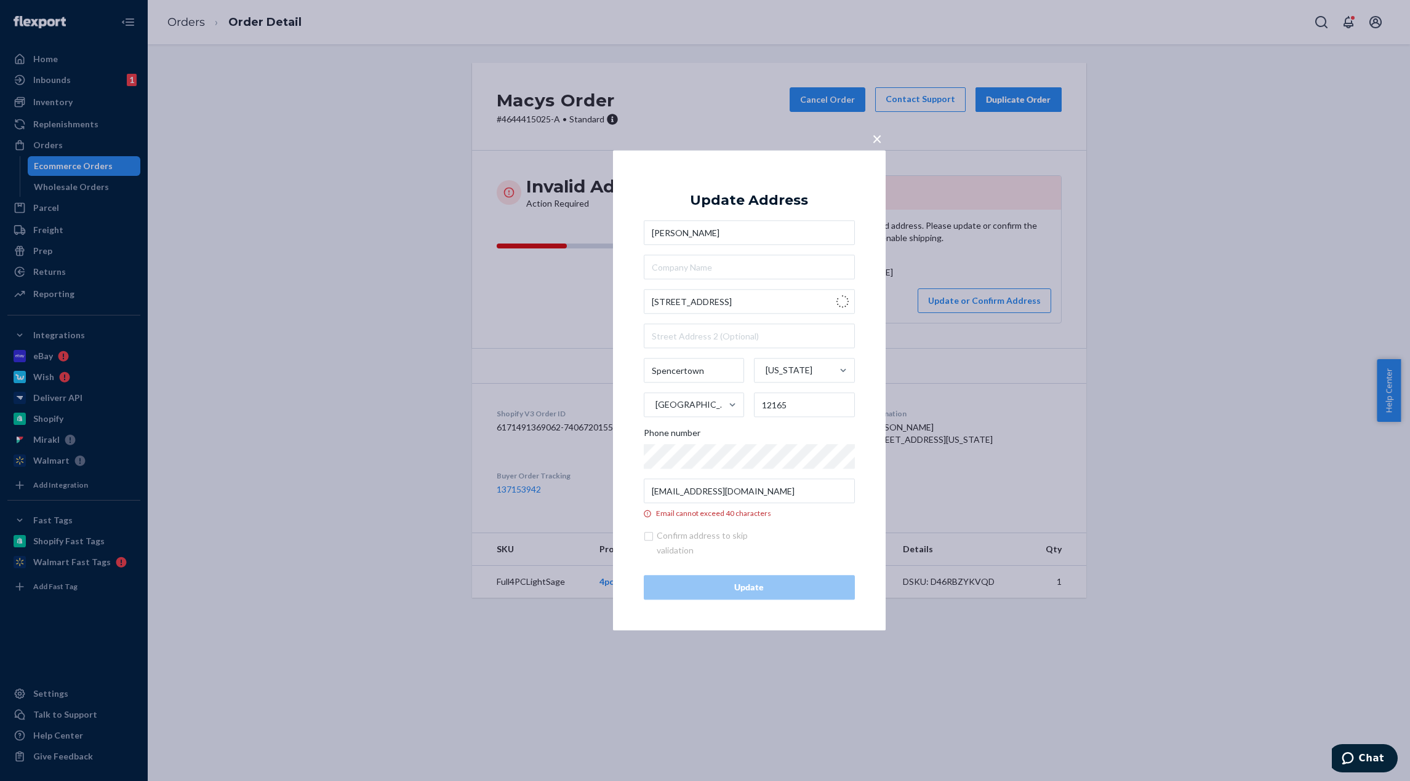
type input "[GEOGRAPHIC_DATA]"
type input "12037"
click at [676, 491] on input "[EMAIL_ADDRESS][DOMAIN_NAME]" at bounding box center [749, 491] width 211 height 25
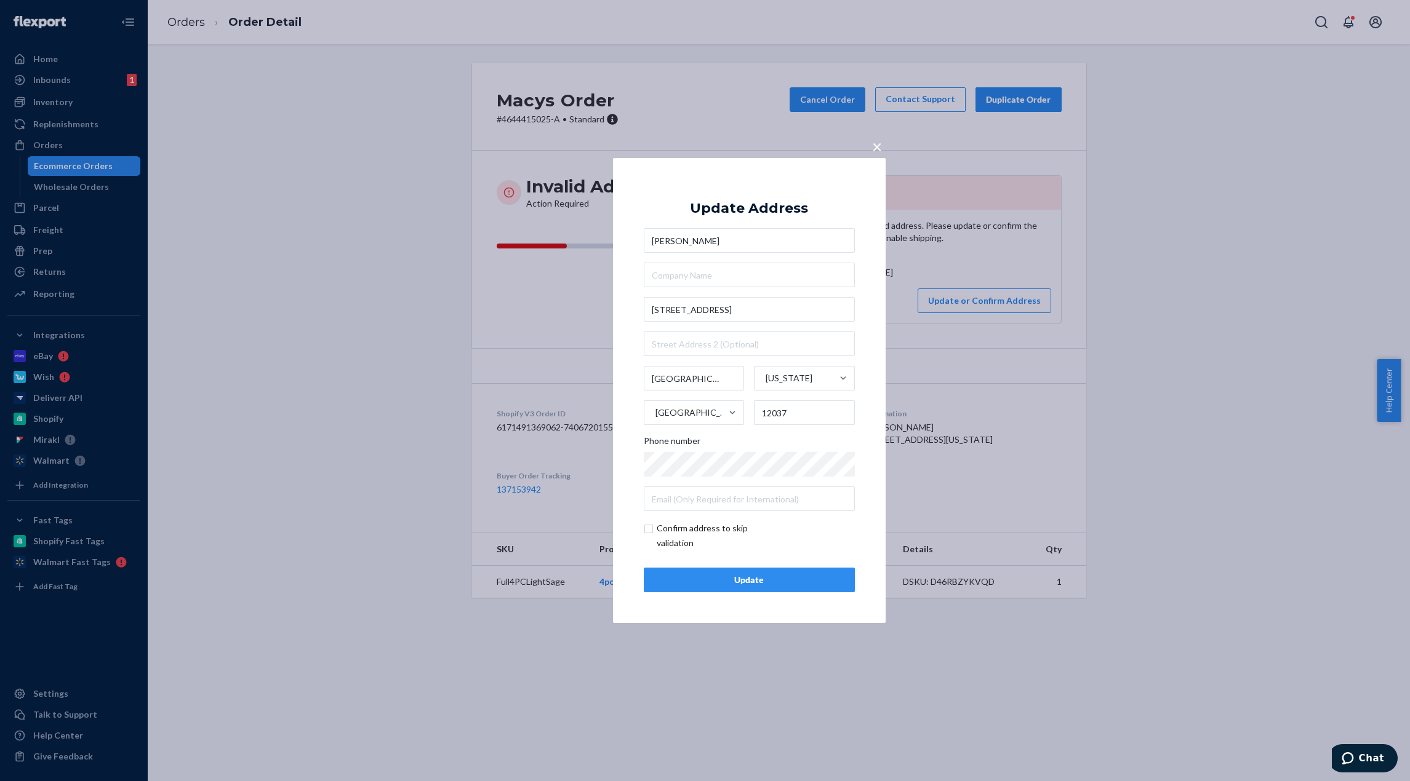
click at [782, 575] on div "Update" at bounding box center [749, 580] width 190 height 12
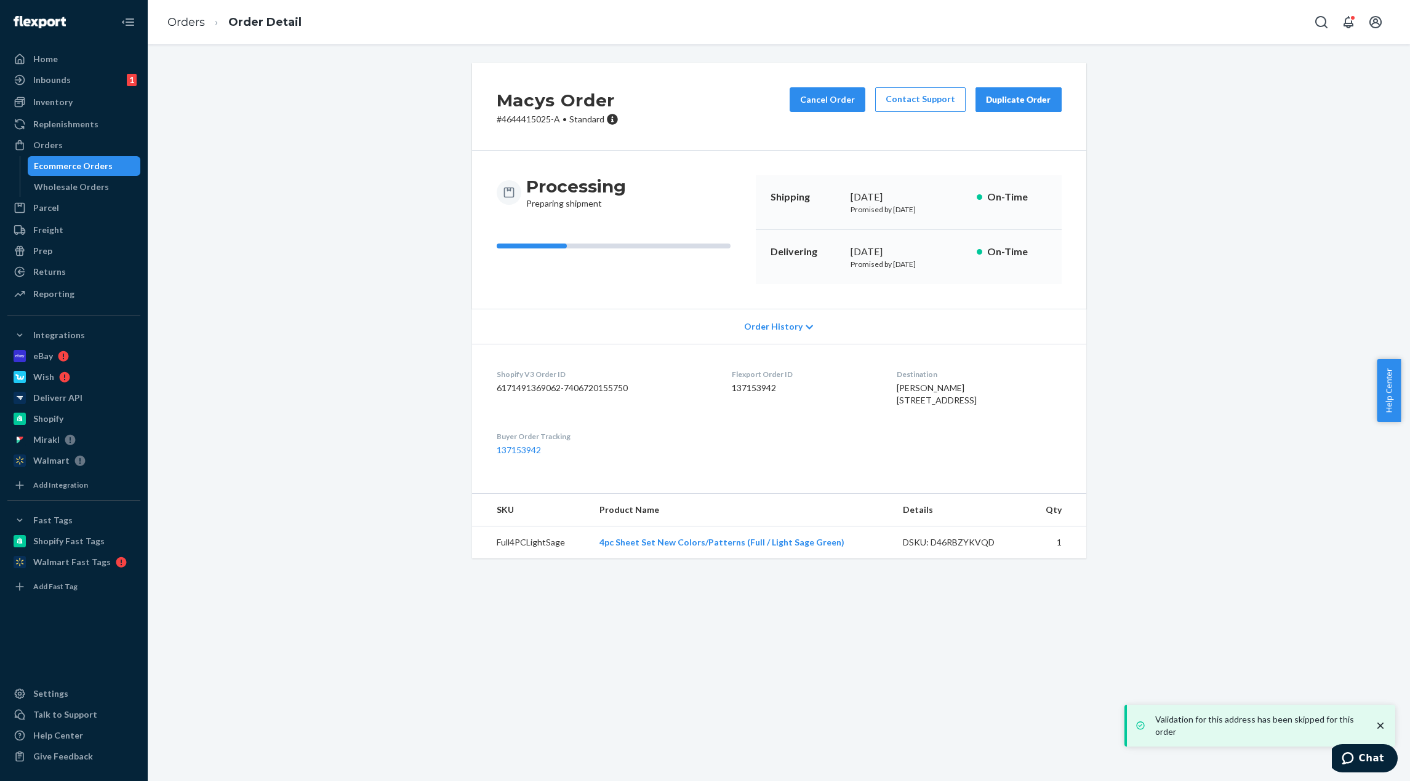
drag, startPoint x: 299, startPoint y: 132, endPoint x: 354, endPoint y: 15, distance: 129.3
click at [297, 132] on div "Macys Order # 4644415025-A • Standard Cancel Order Contact Support Duplicate Or…" at bounding box center [778, 318] width 1243 height 511
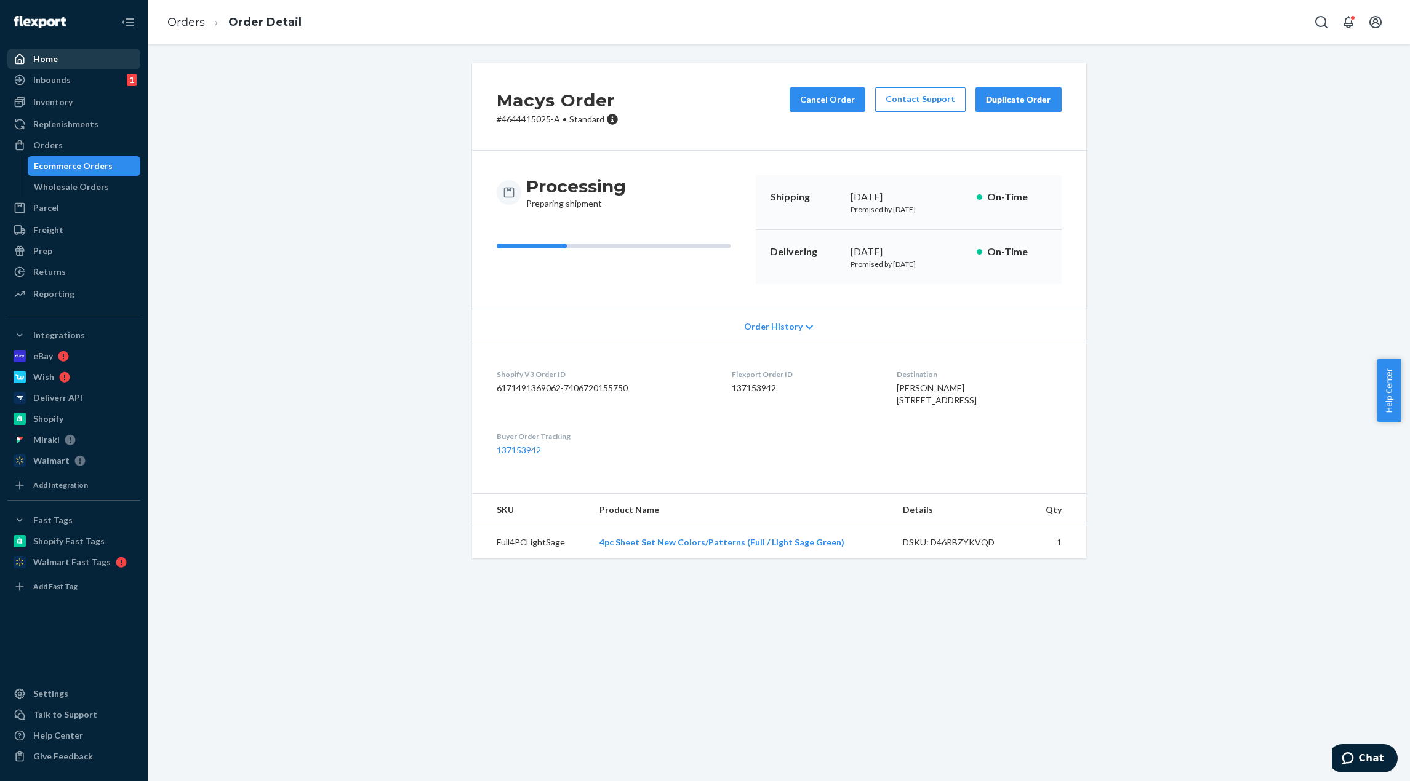
click at [98, 57] on div "Home" at bounding box center [74, 58] width 130 height 17
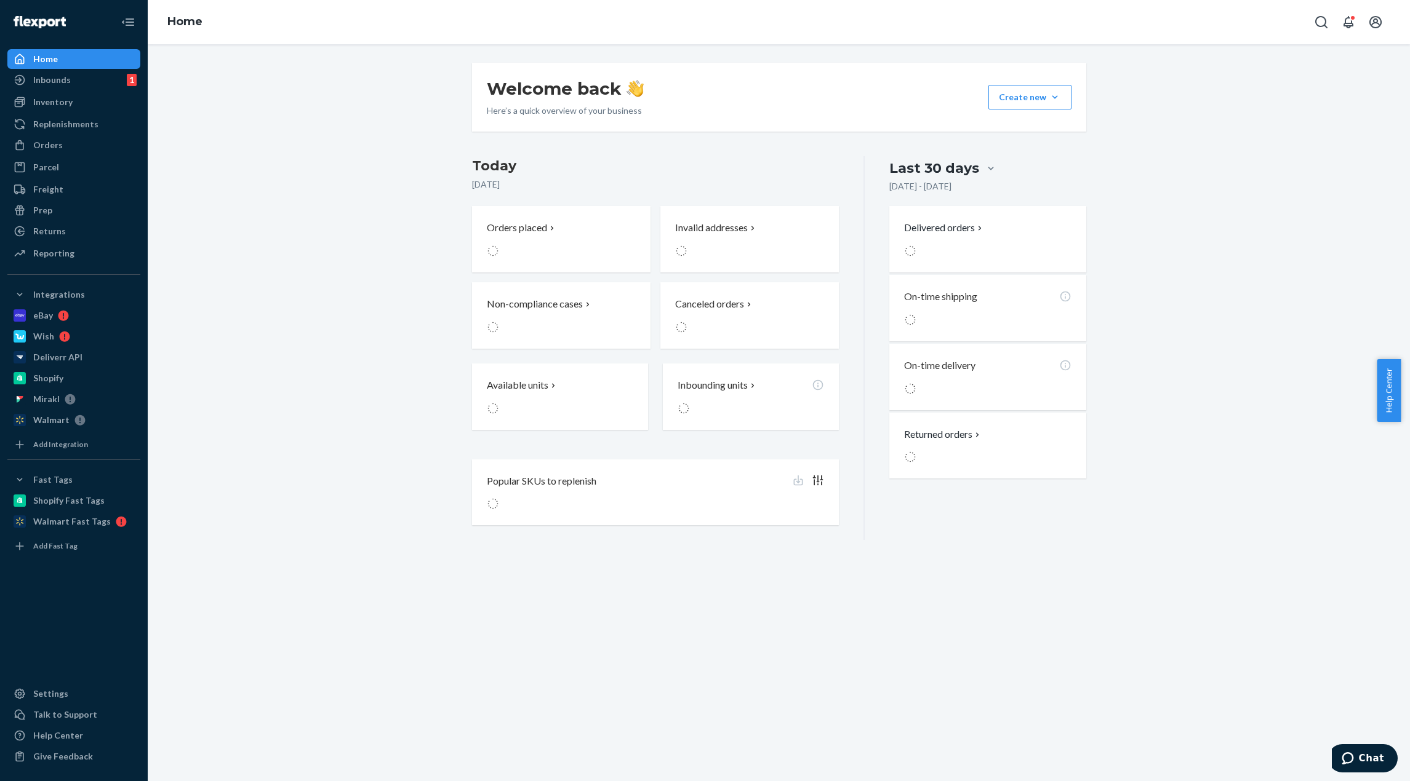
click at [445, 60] on div "Welcome back Here’s a quick overview of your business Create new Create new inb…" at bounding box center [779, 412] width 1262 height 737
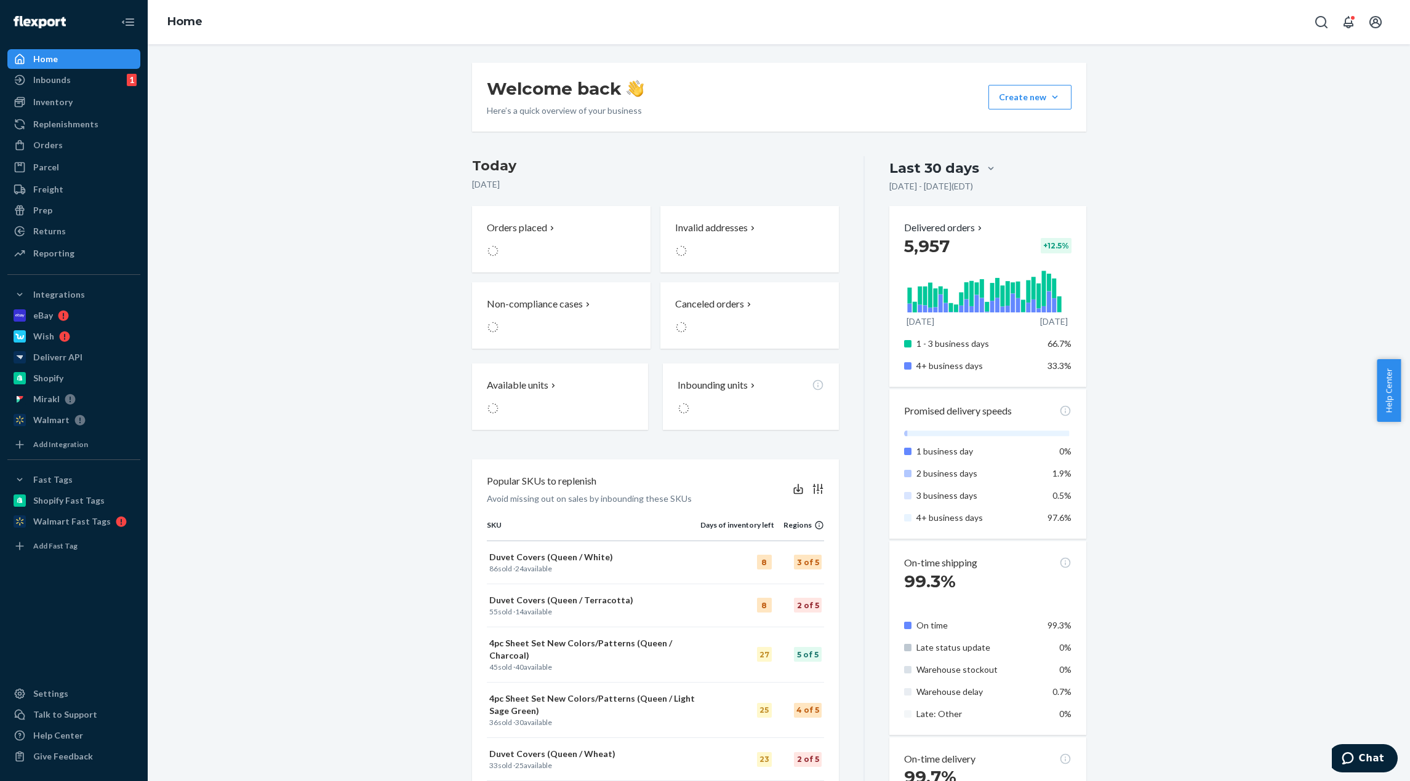
click at [503, 42] on div "Home" at bounding box center [779, 22] width 1262 height 44
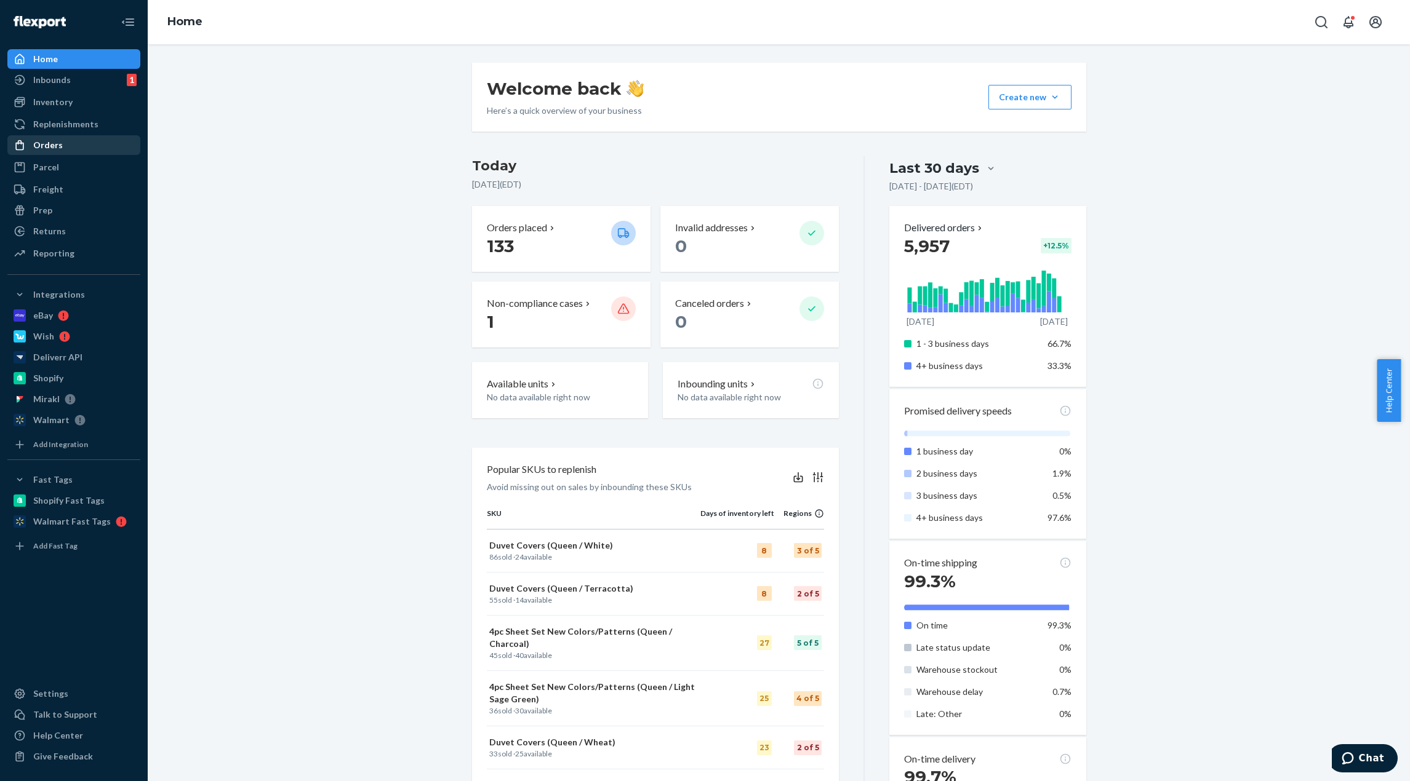
click at [76, 146] on div "Orders" at bounding box center [74, 145] width 130 height 17
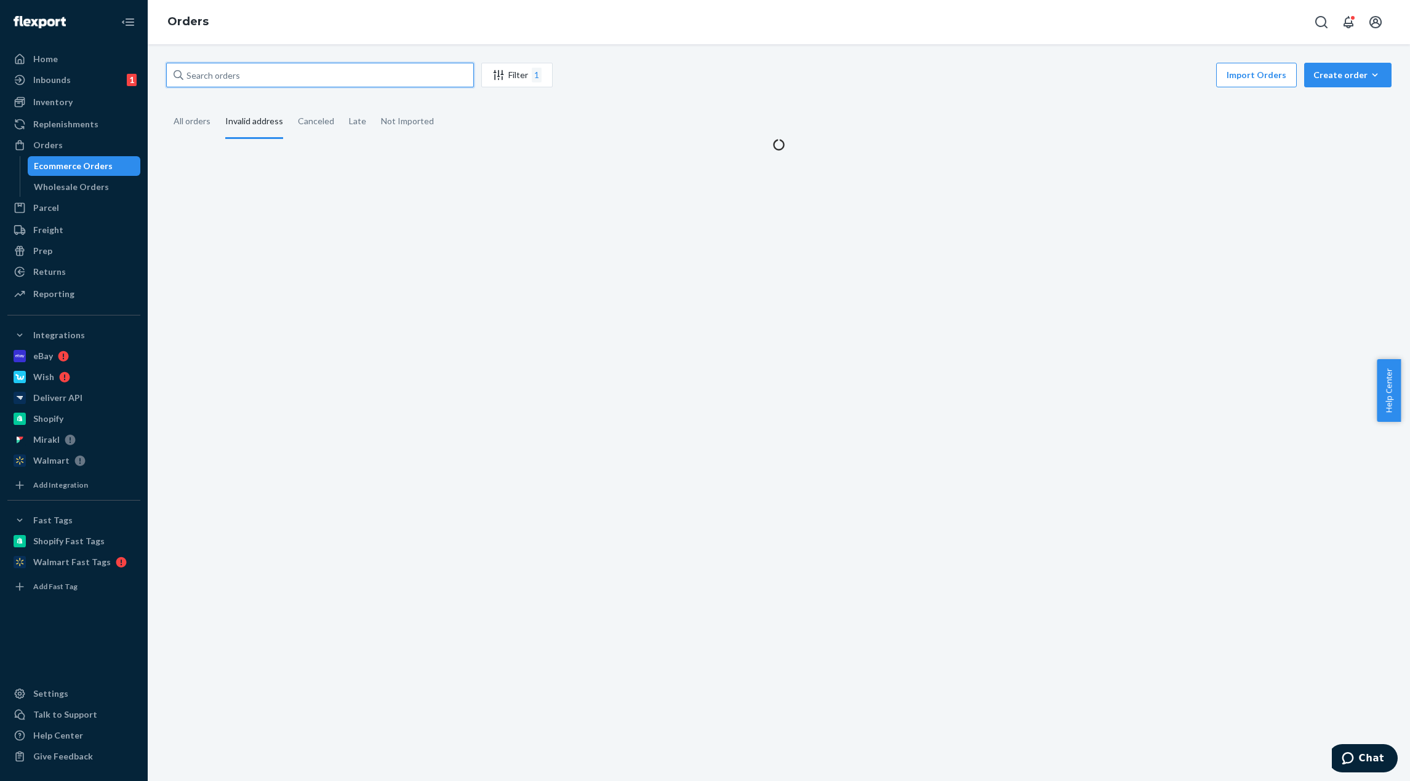
click at [312, 73] on input "text" at bounding box center [320, 75] width 308 height 25
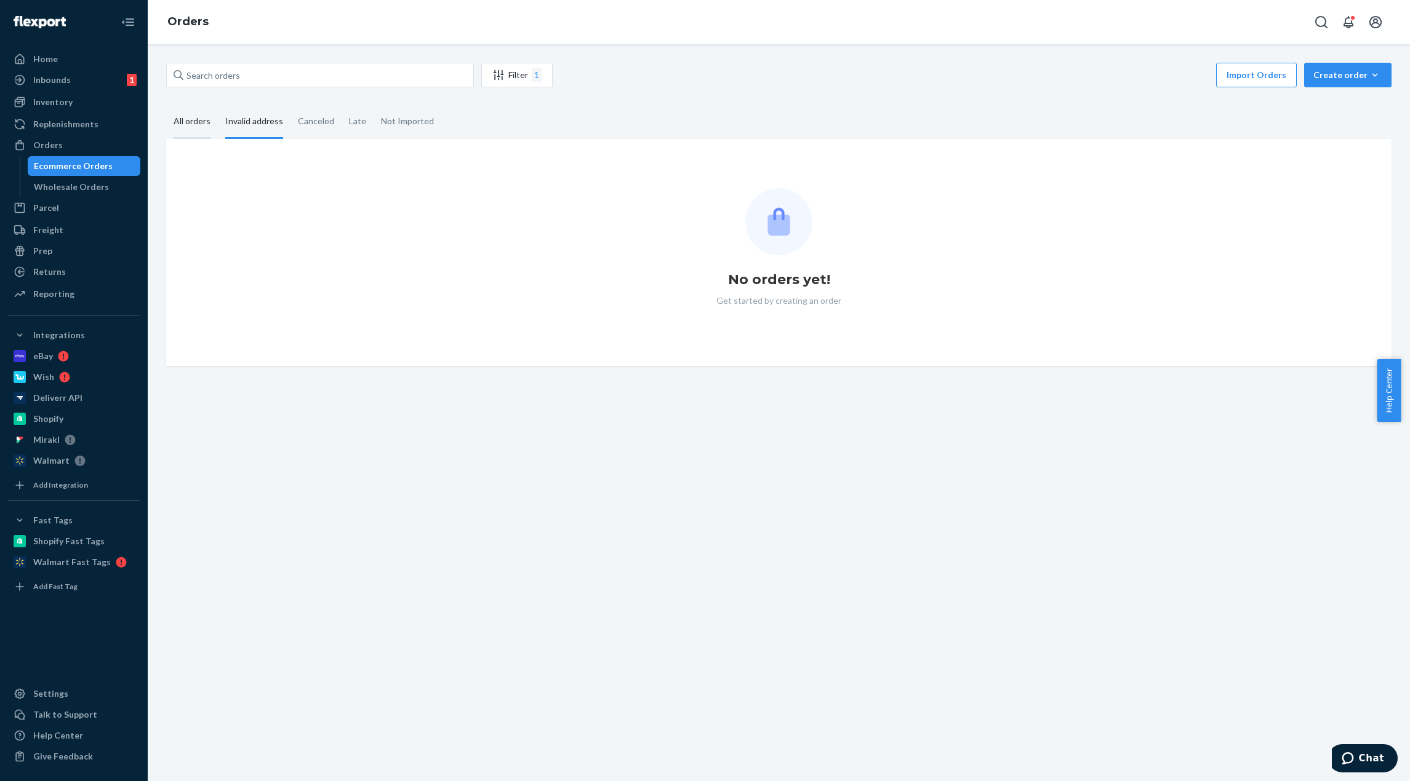
click at [181, 122] on div "All orders" at bounding box center [191, 122] width 37 height 34
click at [166, 105] on input "All orders" at bounding box center [166, 105] width 0 height 0
click at [340, 73] on input "text" at bounding box center [320, 75] width 308 height 25
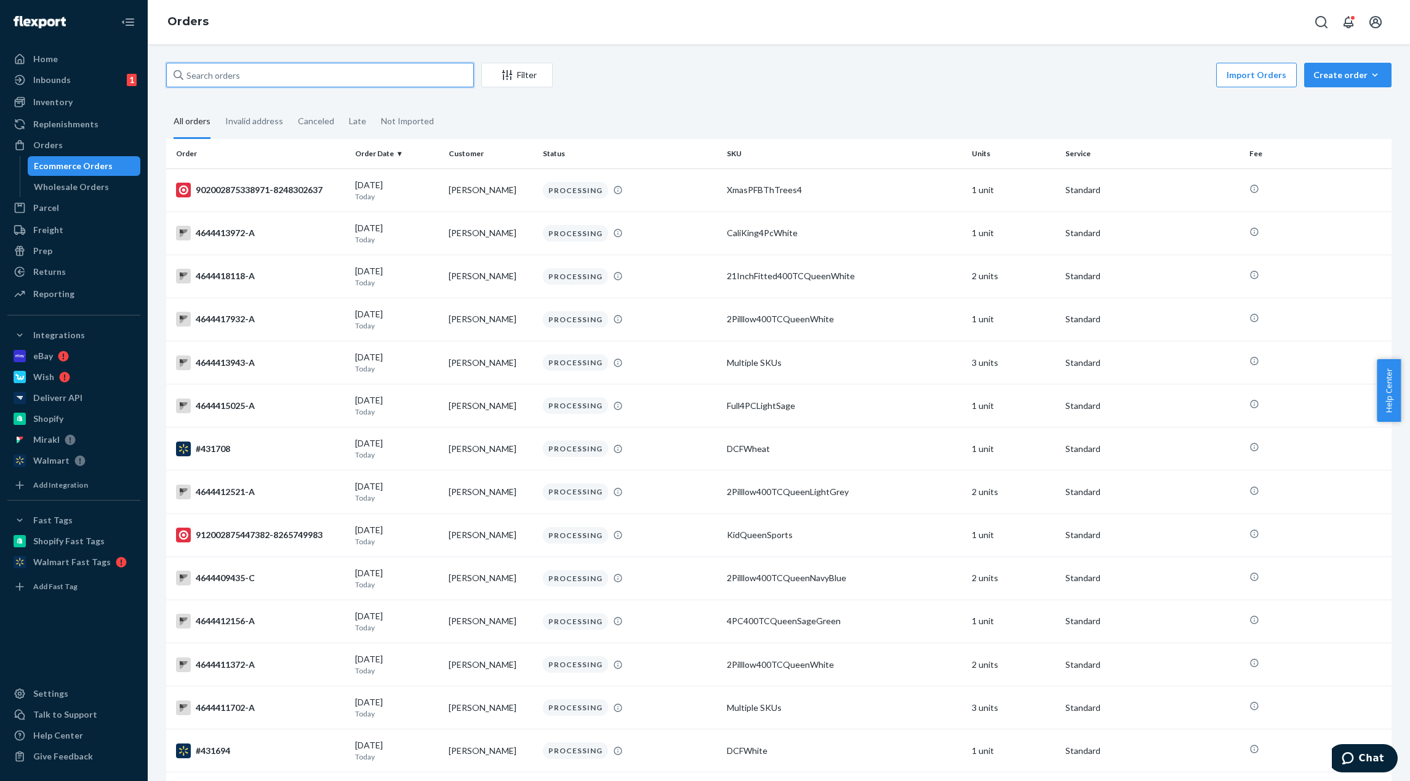
paste input "#429013"
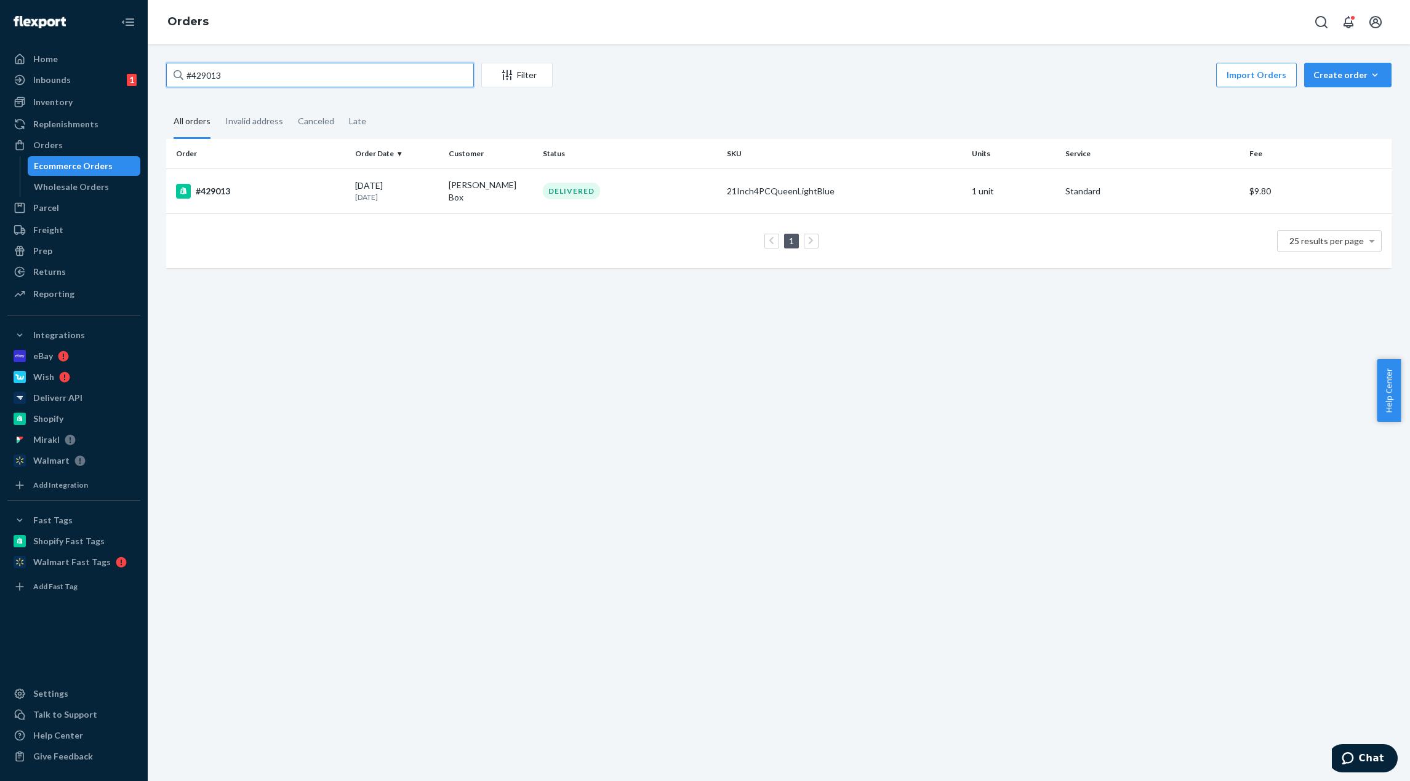
type input "#429013"
drag, startPoint x: 635, startPoint y: 60, endPoint x: 433, endPoint y: 74, distance: 202.9
click at [631, 62] on div "#429013 Filter Import Orders Create order Ecommerce order Removal order All ord…" at bounding box center [779, 412] width 1262 height 737
click at [93, 61] on div "Home" at bounding box center [74, 58] width 130 height 17
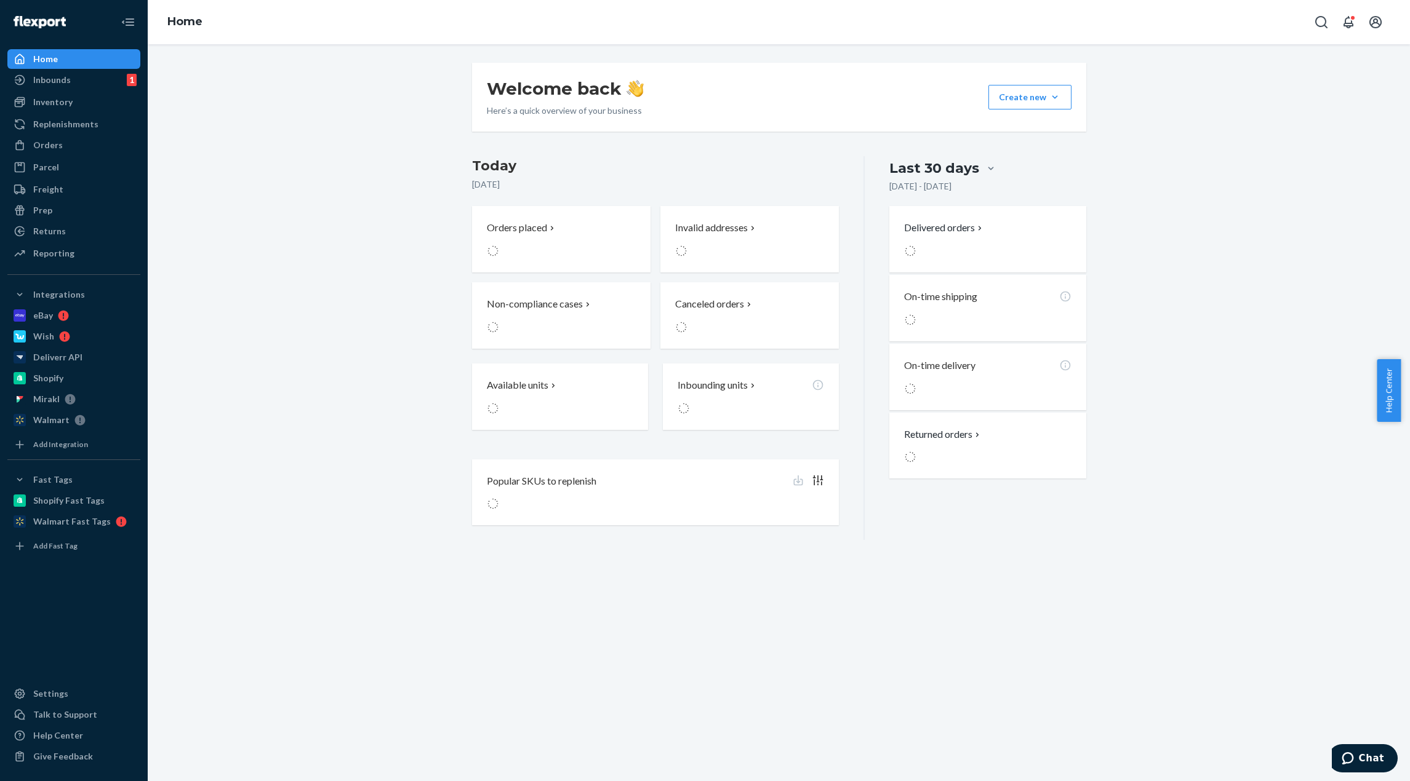
click at [391, 64] on div "Welcome back Here’s a quick overview of your business Create new Create new inb…" at bounding box center [779, 412] width 1262 height 737
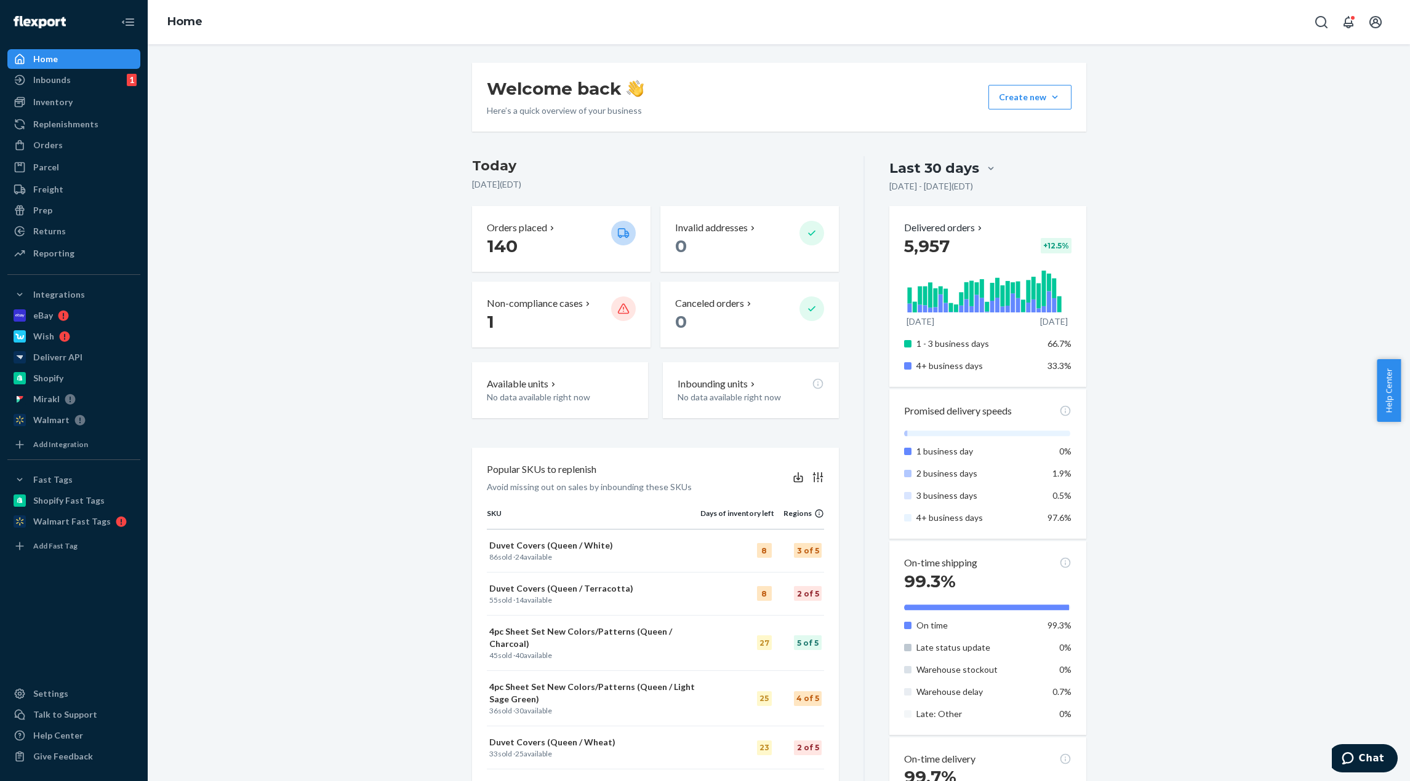
click at [337, 81] on div "Welcome back Here’s a quick overview of your business Create new Create new inb…" at bounding box center [778, 577] width 1243 height 1029
